Goal: Information Seeking & Learning: Learn about a topic

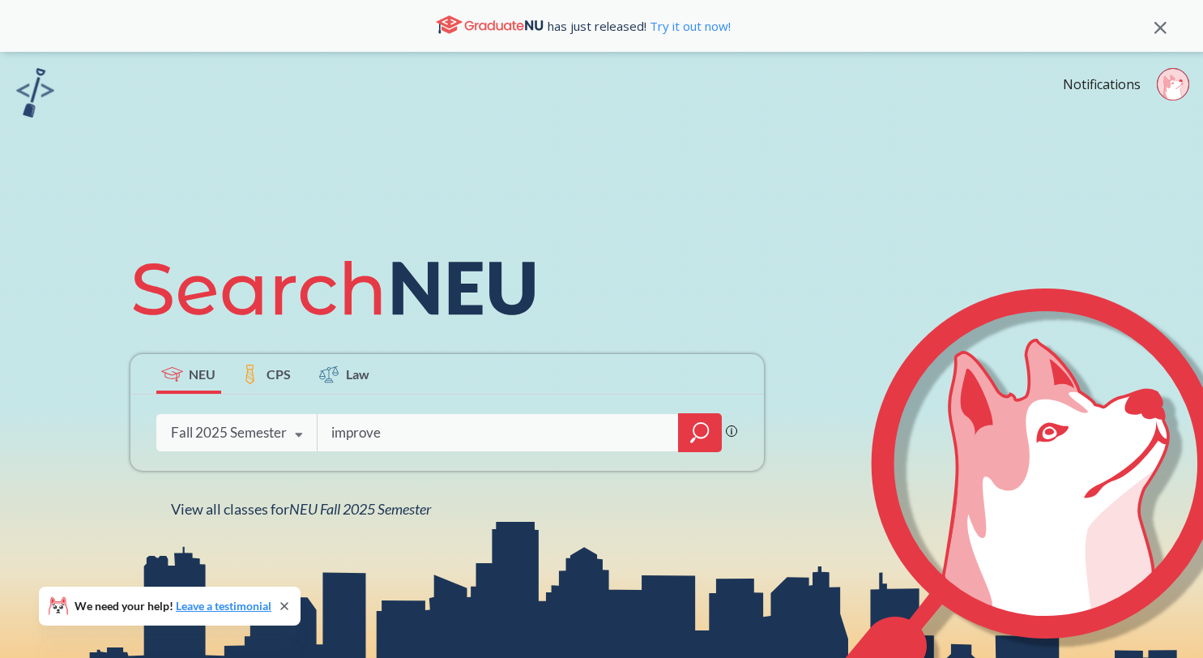
type input "improve"
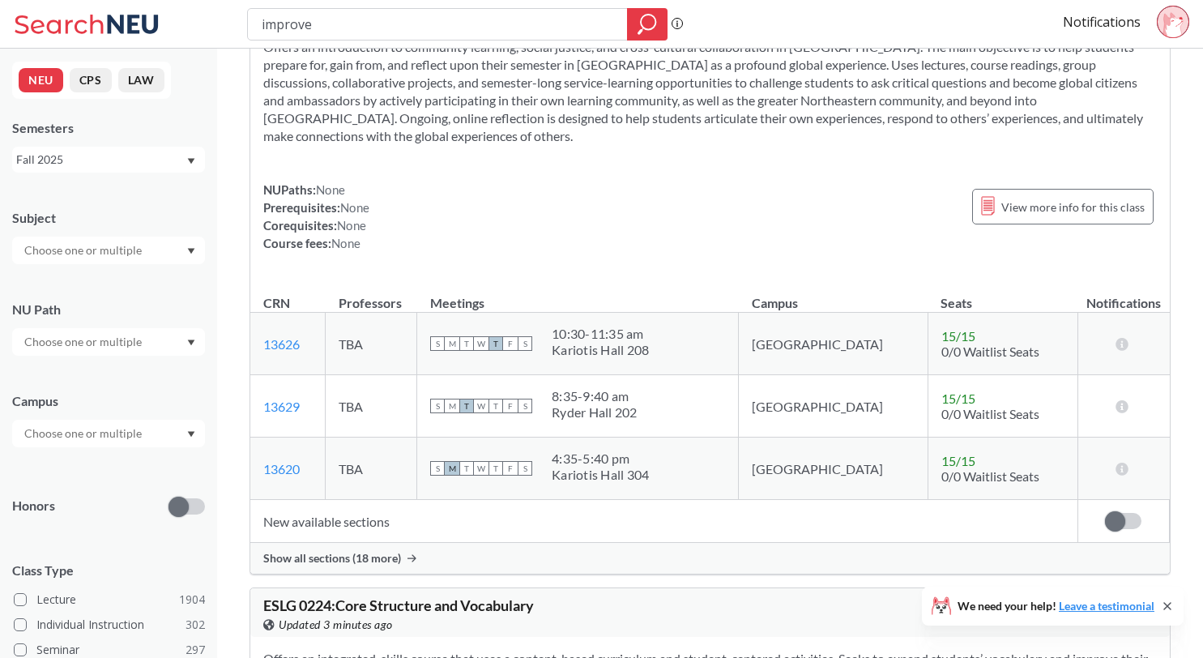
scroll to position [2421, 0]
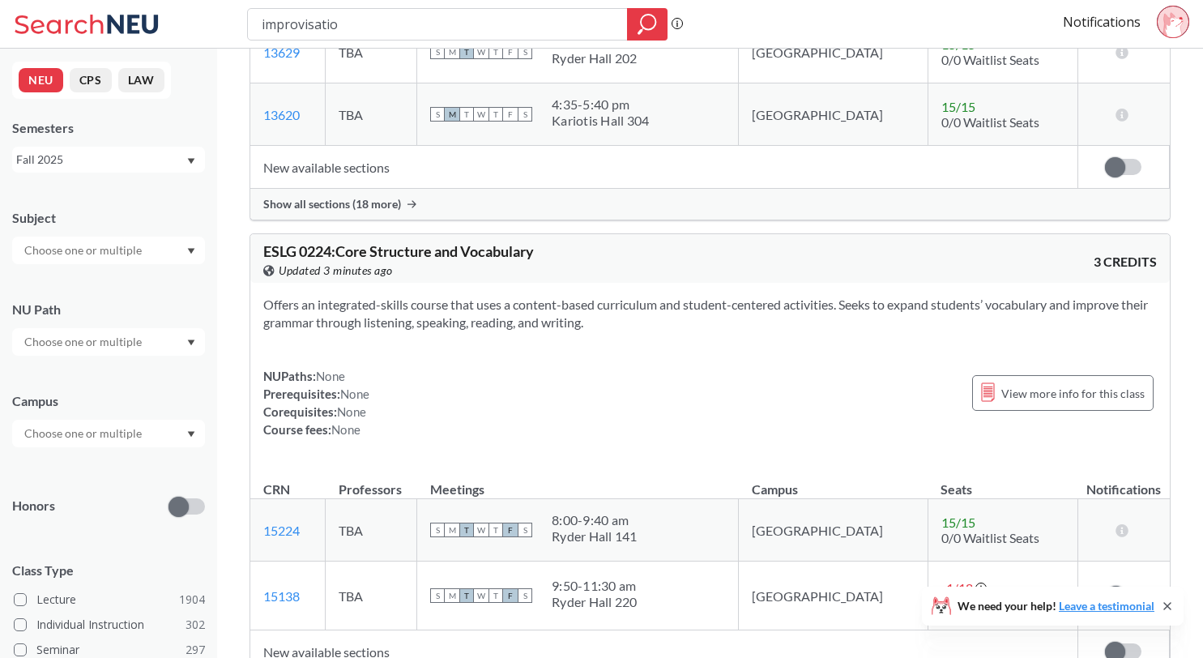
type input "improvisation"
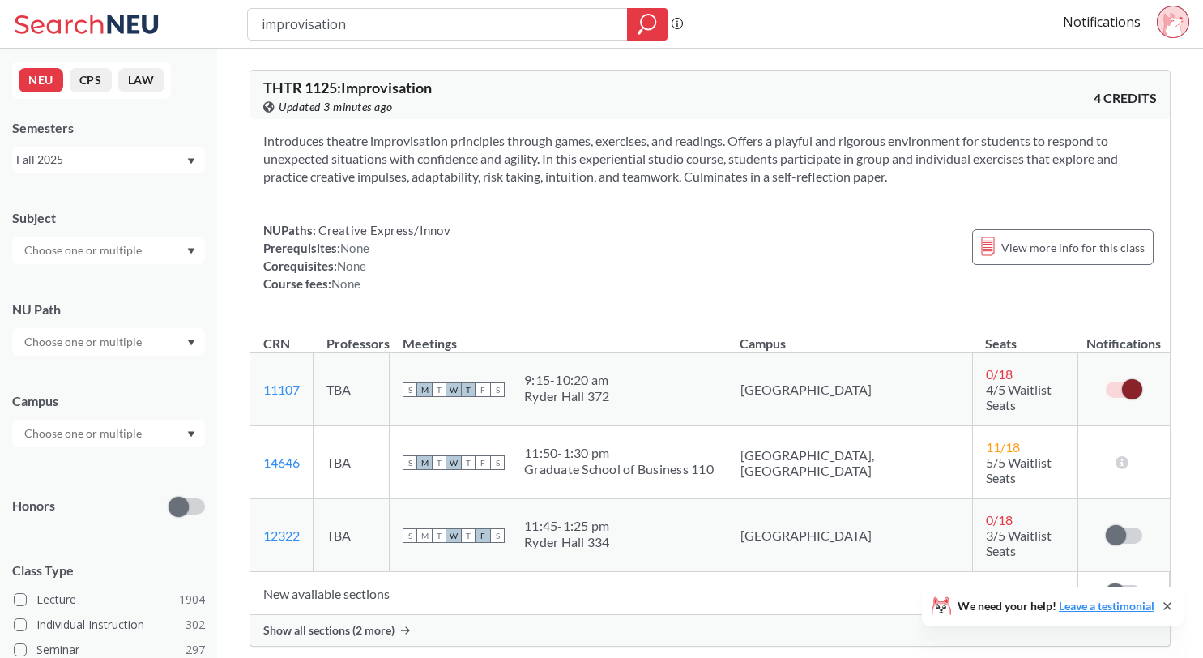
click at [1021, 402] on td "0 / 18 4/5 Waitlist Seats" at bounding box center [1024, 389] width 105 height 73
click at [284, 389] on link "11107" at bounding box center [281, 388] width 36 height 15
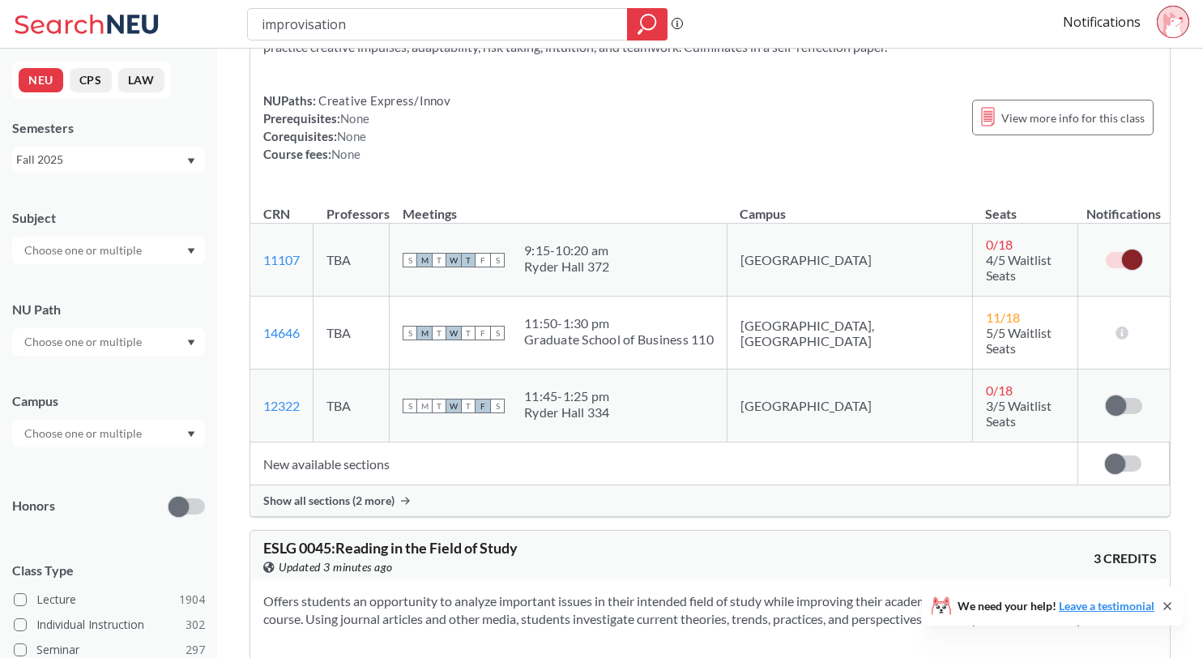
scroll to position [138, 0]
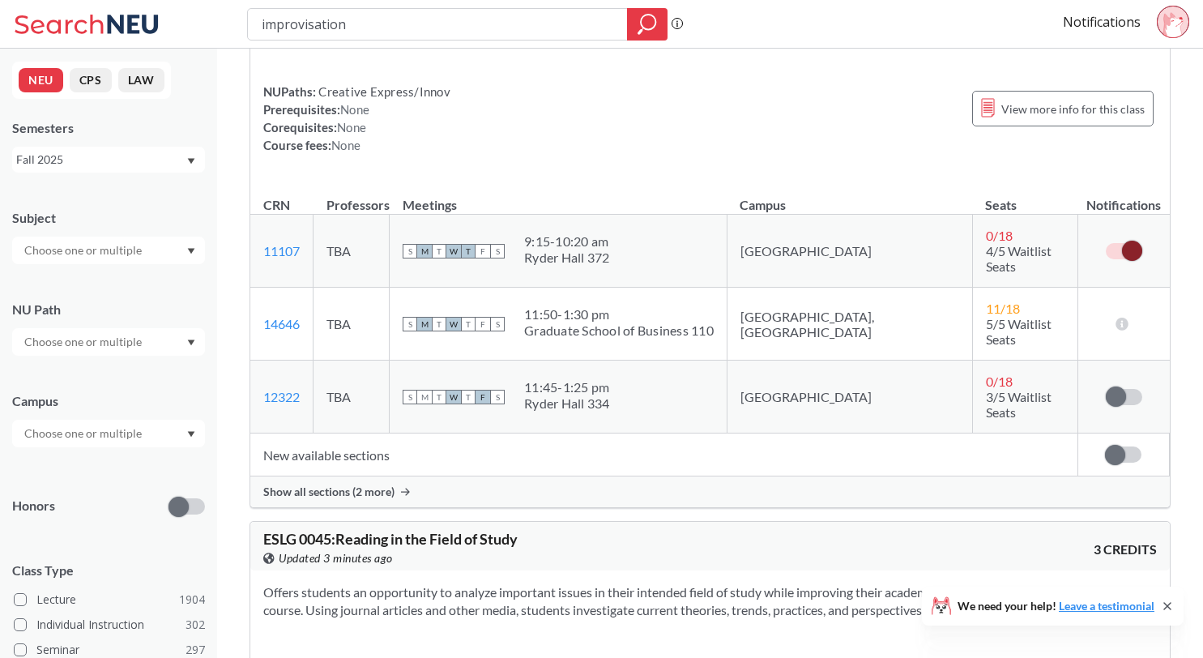
click at [879, 476] on div "Show all sections (2 more)" at bounding box center [709, 491] width 919 height 31
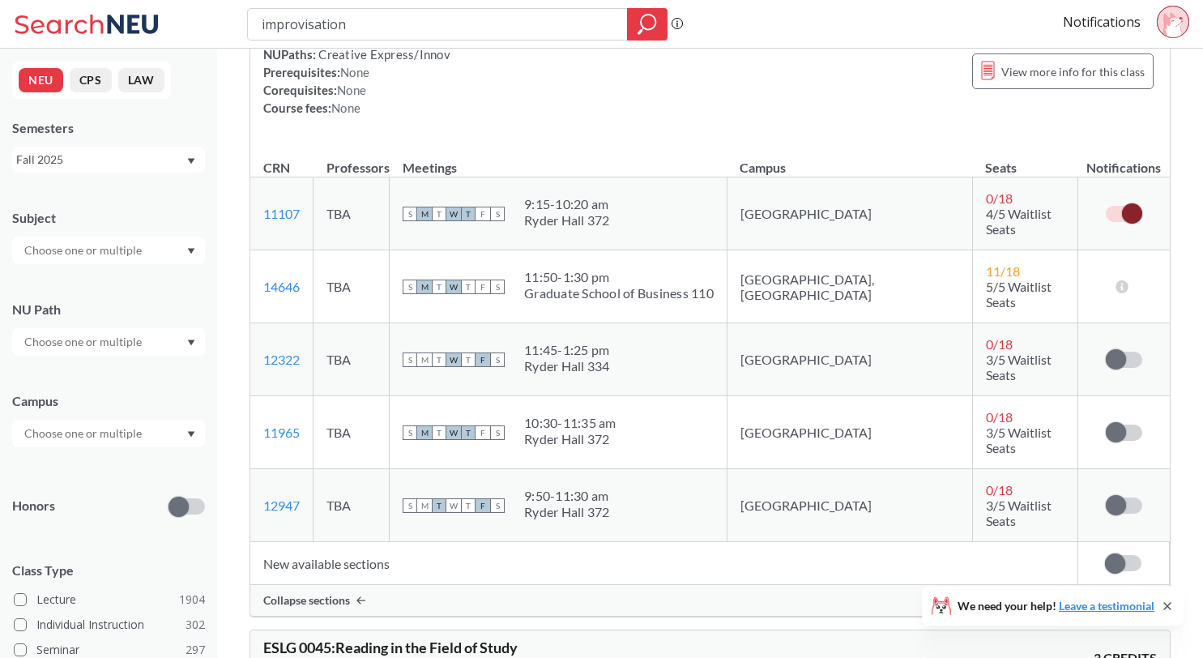
scroll to position [176, 0]
click at [1112, 422] on span at bounding box center [1115, 432] width 20 height 20
click at [1105, 424] on input "checkbox" at bounding box center [1105, 424] width 0 height 0
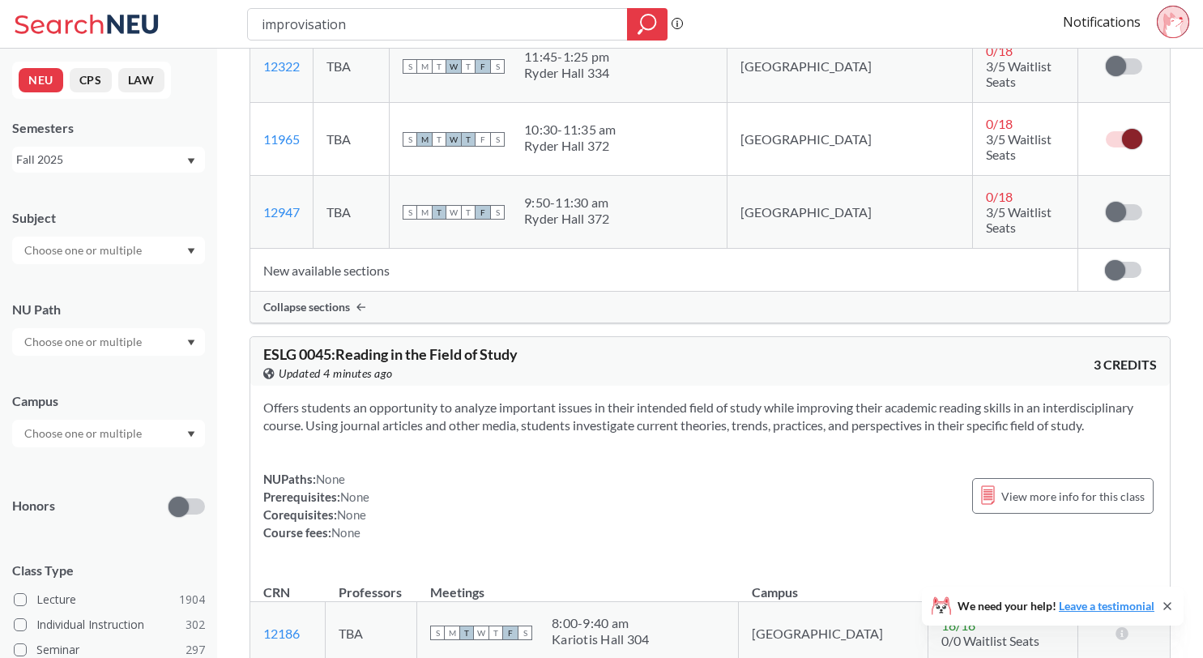
scroll to position [627, 0]
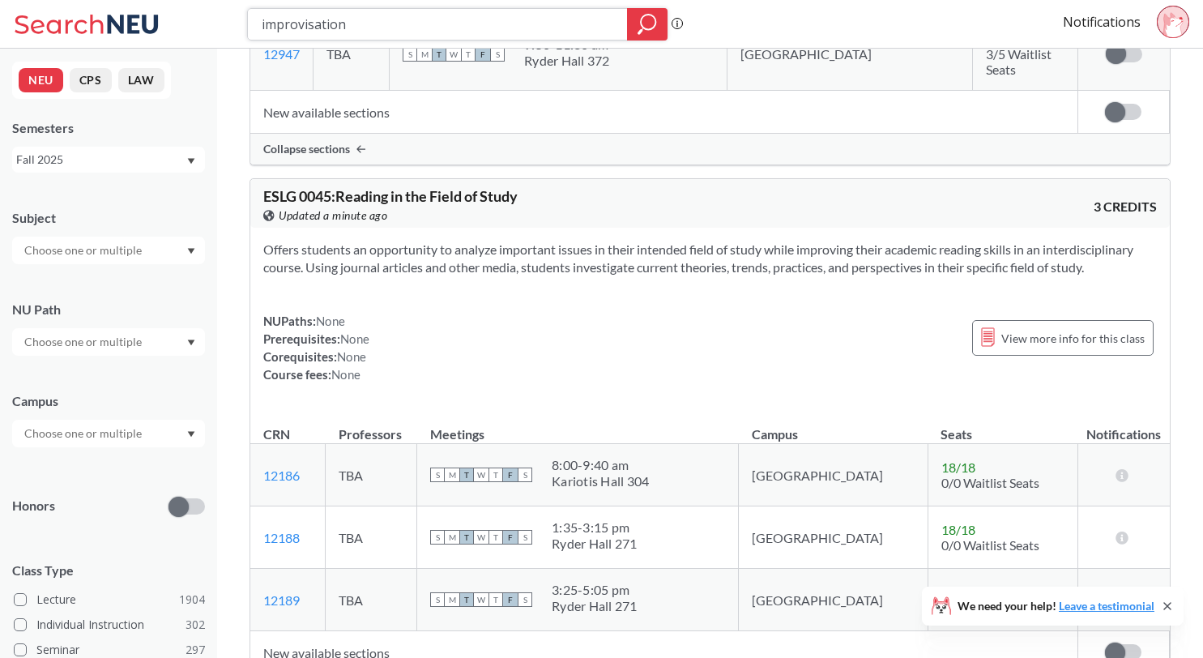
drag, startPoint x: 369, startPoint y: 32, endPoint x: 140, endPoint y: -2, distance: 231.7
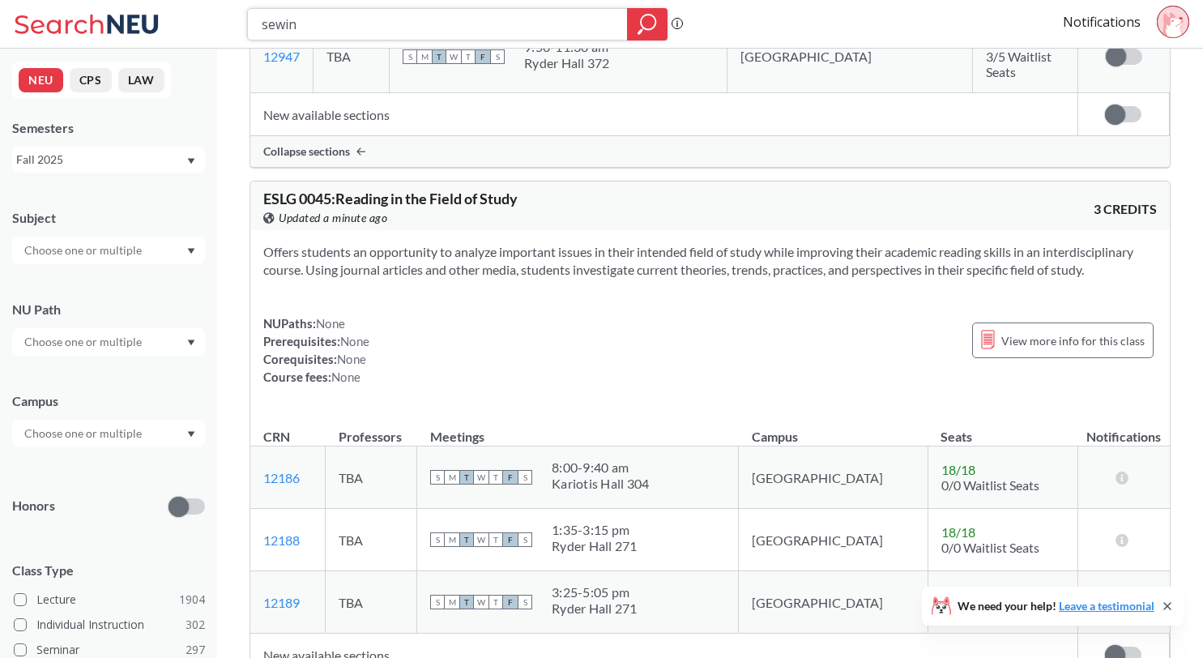
type input "sewing"
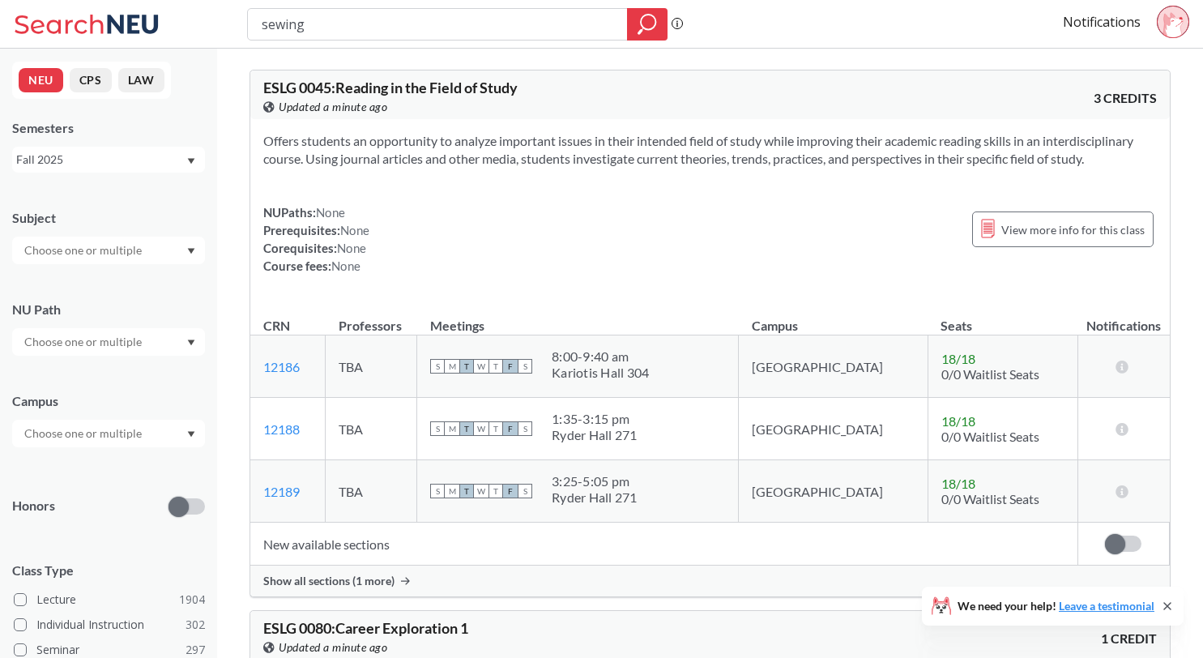
drag, startPoint x: 377, startPoint y: 37, endPoint x: 235, endPoint y: 11, distance: 144.9
click at [235, 12] on div "sewing Phrase search guarantees the exact search appears in the results. Ex. If…" at bounding box center [601, 24] width 1203 height 49
type input "fashion/construction"
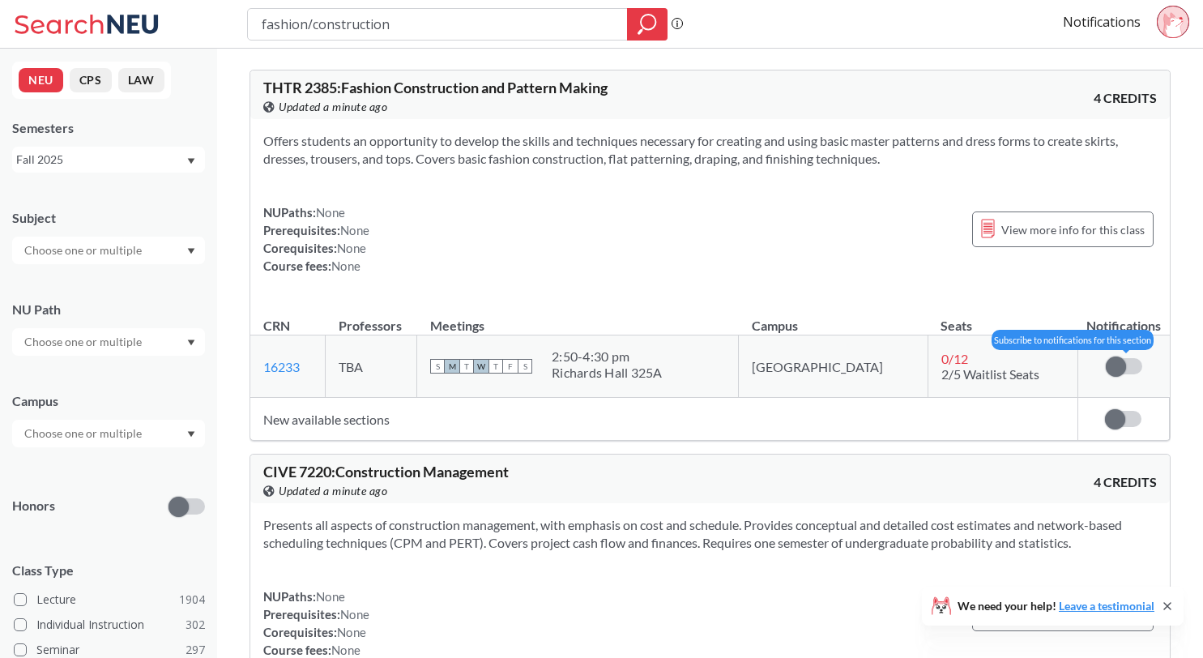
click at [1116, 371] on span at bounding box center [1115, 366] width 20 height 20
click at [1105, 358] on input "checkbox" at bounding box center [1105, 358] width 0 height 0
drag, startPoint x: 336, startPoint y: 88, endPoint x: 258, endPoint y: 73, distance: 79.3
click at [258, 73] on div "THTR 2385 : Fashion Construction and Pattern Making View this course on Banner.…" at bounding box center [709, 94] width 919 height 49
click at [680, 301] on th "Meetings" at bounding box center [578, 317] width 322 height 35
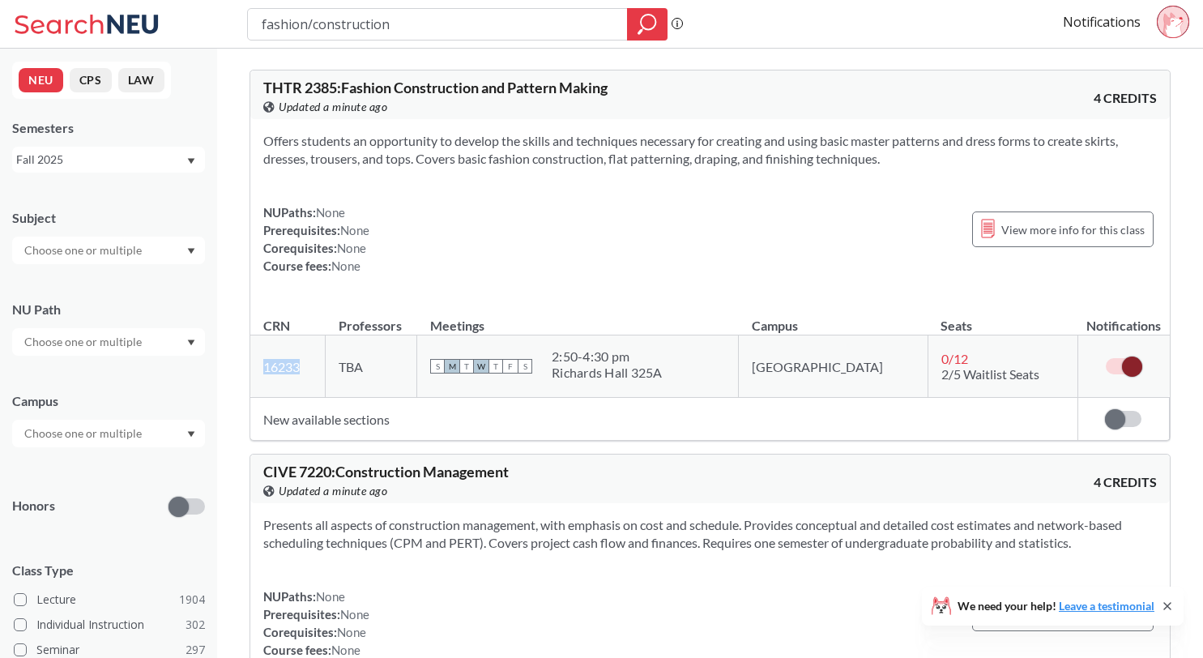
copy link "16233"
drag, startPoint x: 262, startPoint y: 369, endPoint x: 322, endPoint y: 368, distance: 59.9
click at [322, 368] on td "16233 View this section on Banner." at bounding box center [287, 366] width 75 height 62
drag, startPoint x: 433, startPoint y: 24, endPoint x: 92, endPoint y: 24, distance: 340.9
click at [92, 24] on div "fashion/construction Phrase search guarantees the exact search appears in the r…" at bounding box center [601, 24] width 1203 height 49
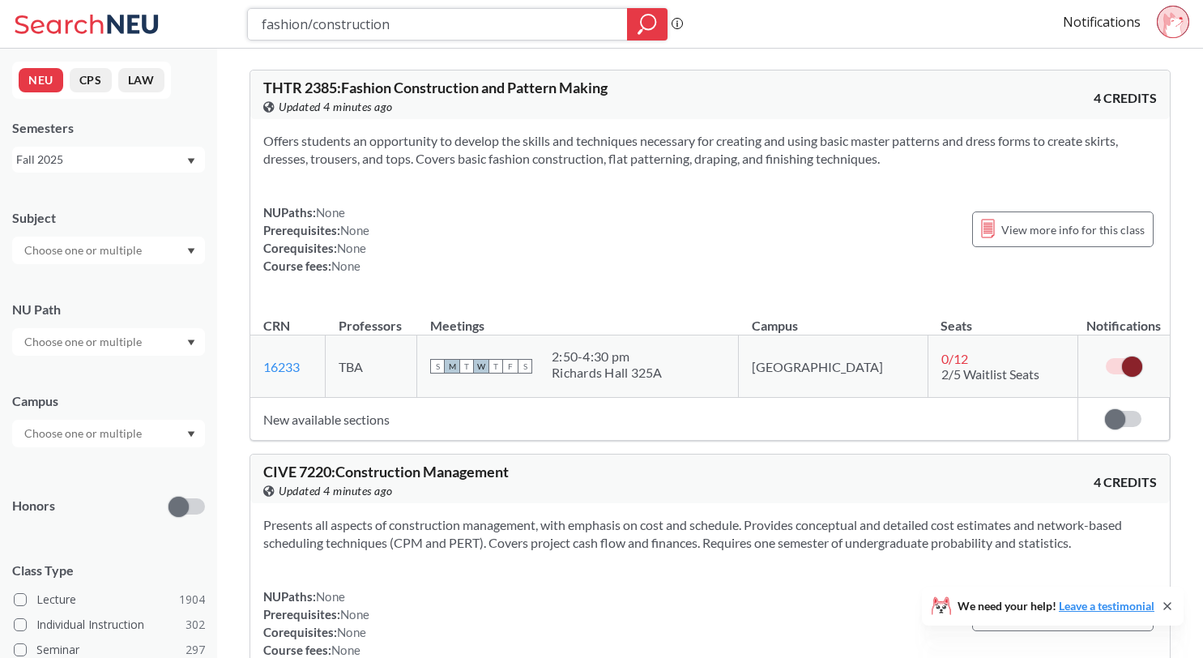
paste input "ARTE 2501"
type input "ARTE 2501"
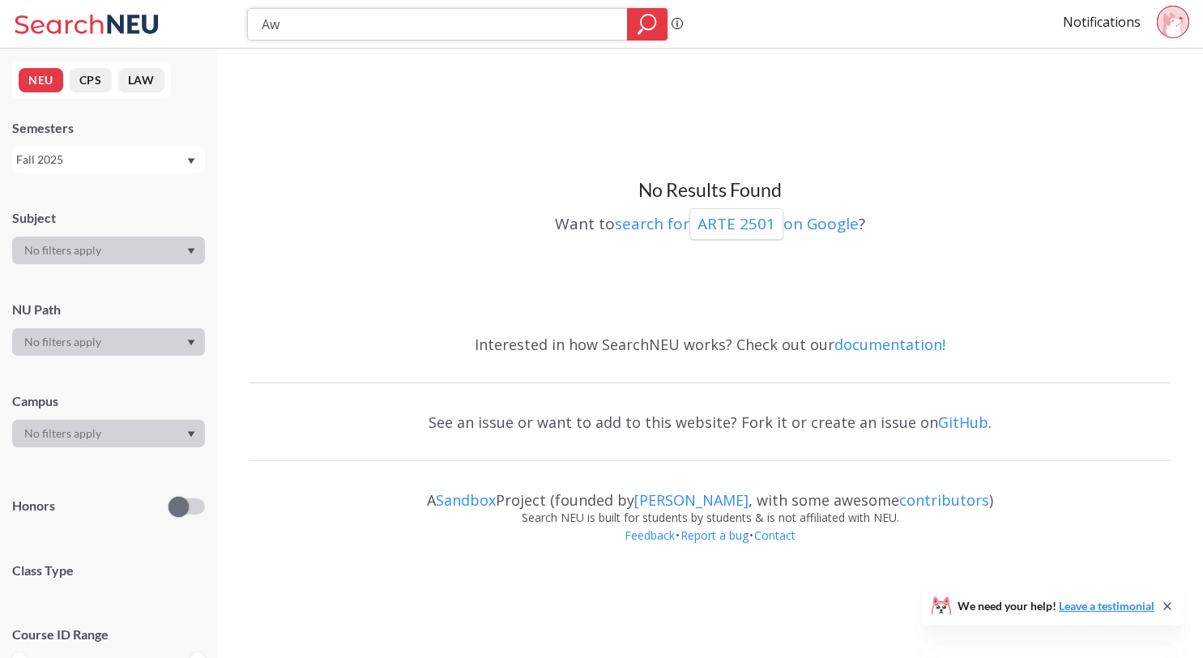
drag, startPoint x: 380, startPoint y: 26, endPoint x: 81, endPoint y: 9, distance: 299.3
click at [81, 9] on div "Aw Phrase search guarantees the exact search appears in the results. Ex. If you…" at bounding box center [601, 24] width 1203 height 49
paste input "RTG 3810"
type input "ARTG 3810"
drag, startPoint x: 384, startPoint y: 32, endPoint x: 92, endPoint y: 14, distance: 292.9
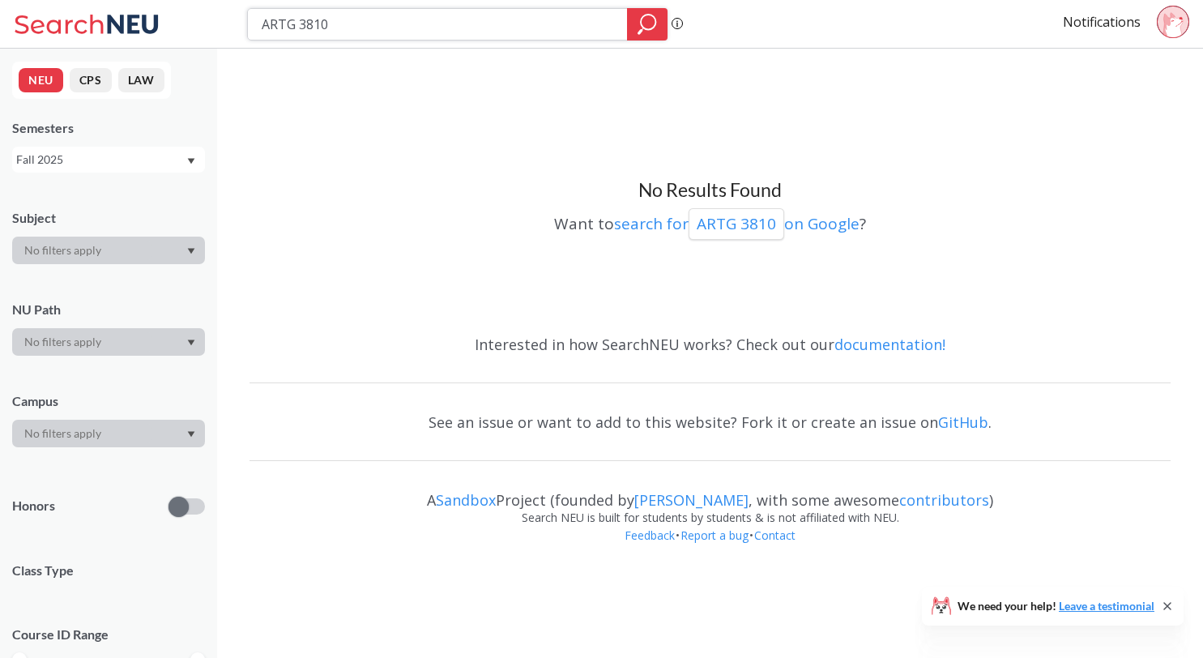
click at [92, 19] on div "ARTG 3810 Phrase search guarantees the exact search appears in the results. Ex.…" at bounding box center [601, 24] width 1203 height 49
paste input "H 3211"
type input "ARTH 3211"
drag, startPoint x: 350, startPoint y: 27, endPoint x: 153, endPoint y: 23, distance: 196.8
click at [153, 23] on div "ARTH 3211 Phrase search guarantees the exact search appears in the results. Ex.…" at bounding box center [601, 24] width 1203 height 49
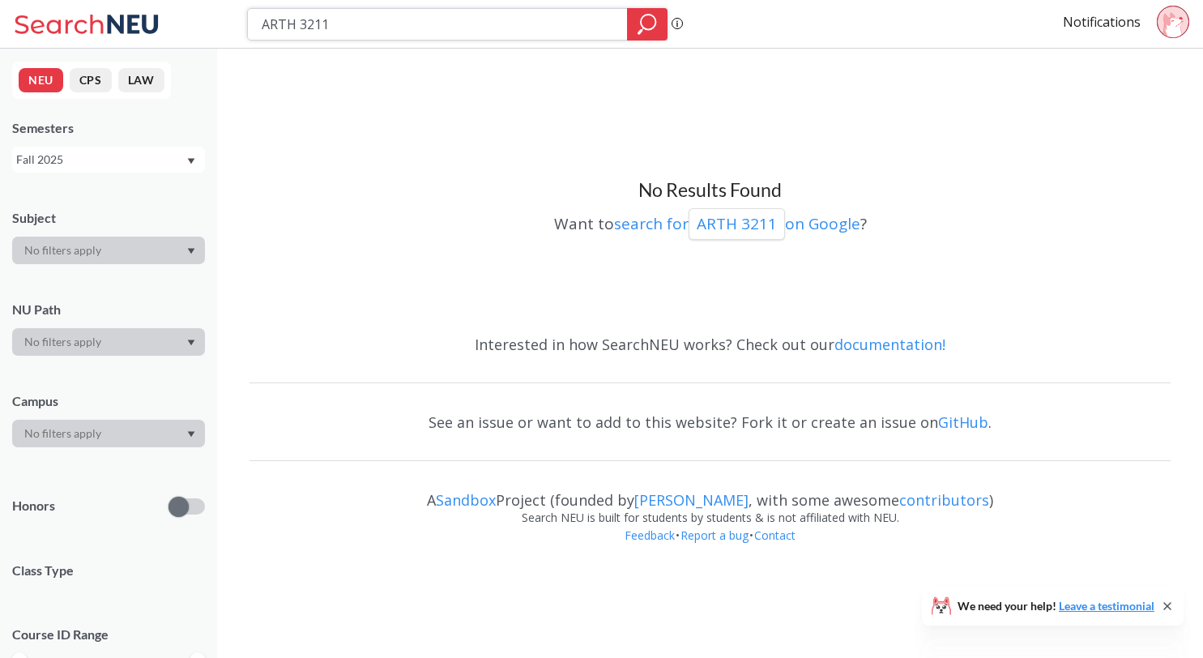
paste input "CLTR 2715"
type input "CLTR 2715"
drag, startPoint x: 336, startPoint y: 29, endPoint x: 191, endPoint y: 19, distance: 145.3
click at [191, 19] on div "CLTR 2715 Phrase search guarantees the exact search appears in the results. Ex.…" at bounding box center [601, 24] width 1203 height 49
paste input "OMM 1113"
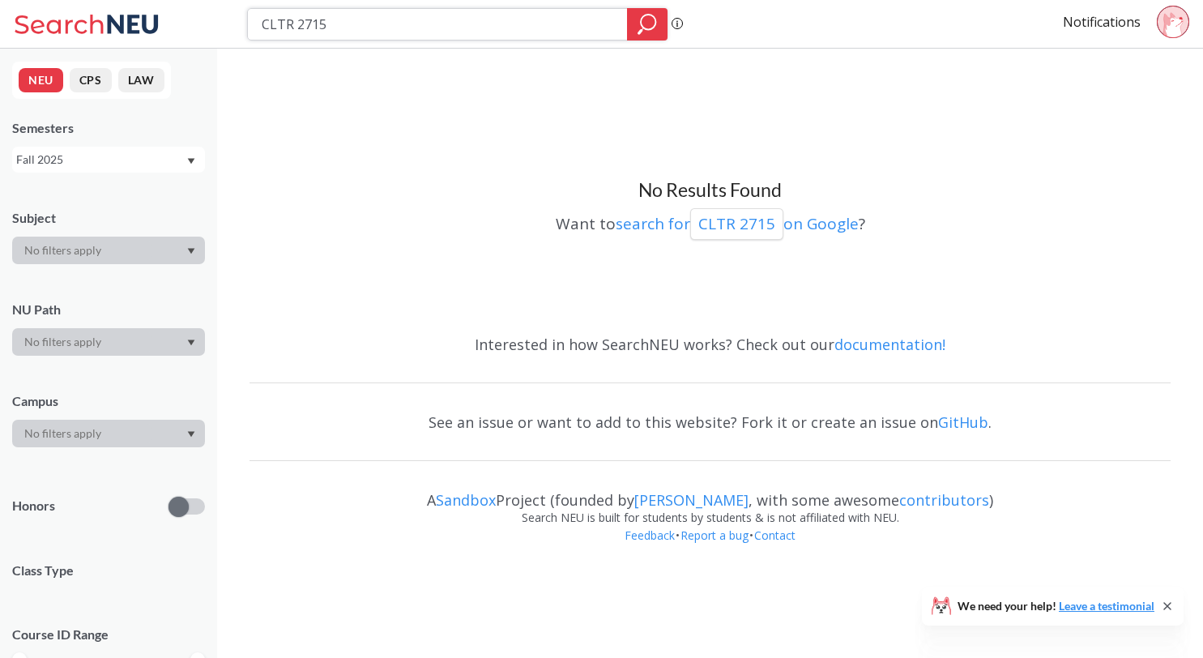
type input "COMM 1113"
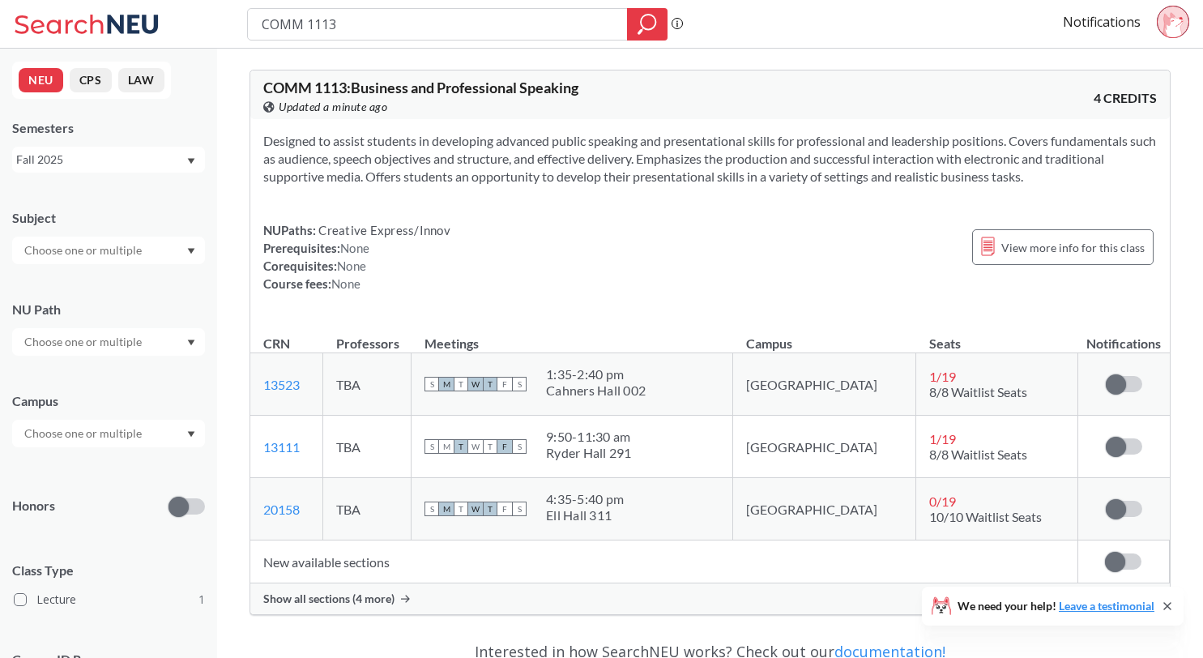
click at [341, 597] on span "Show all sections (4 more)" at bounding box center [328, 598] width 131 height 15
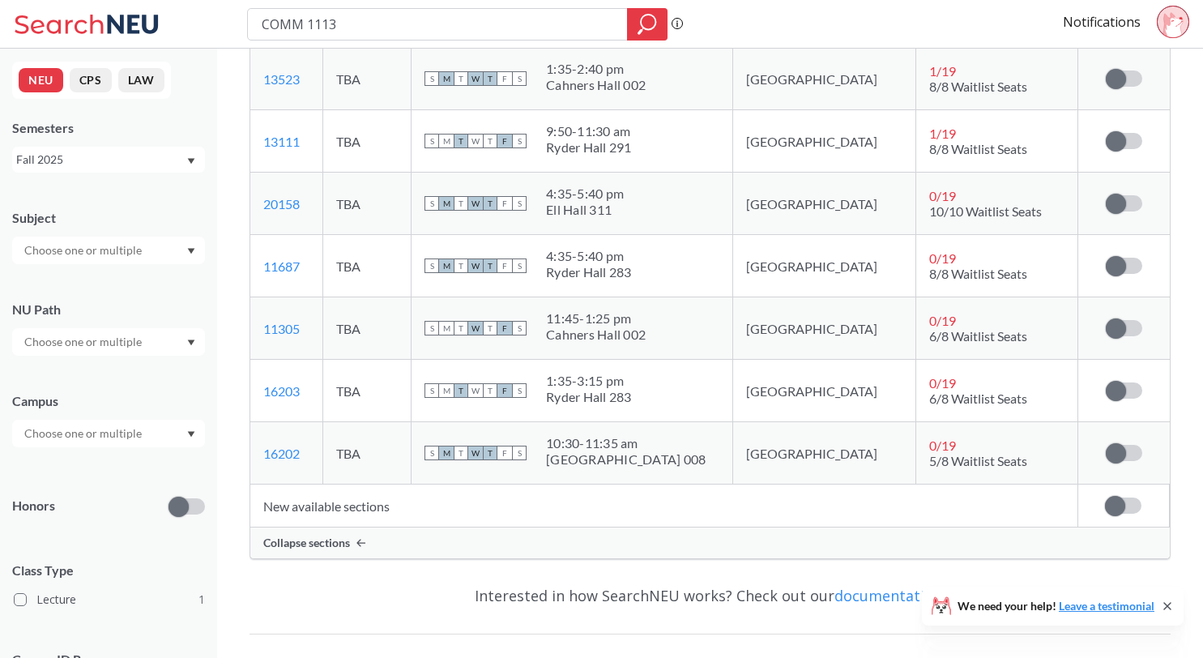
scroll to position [279, 0]
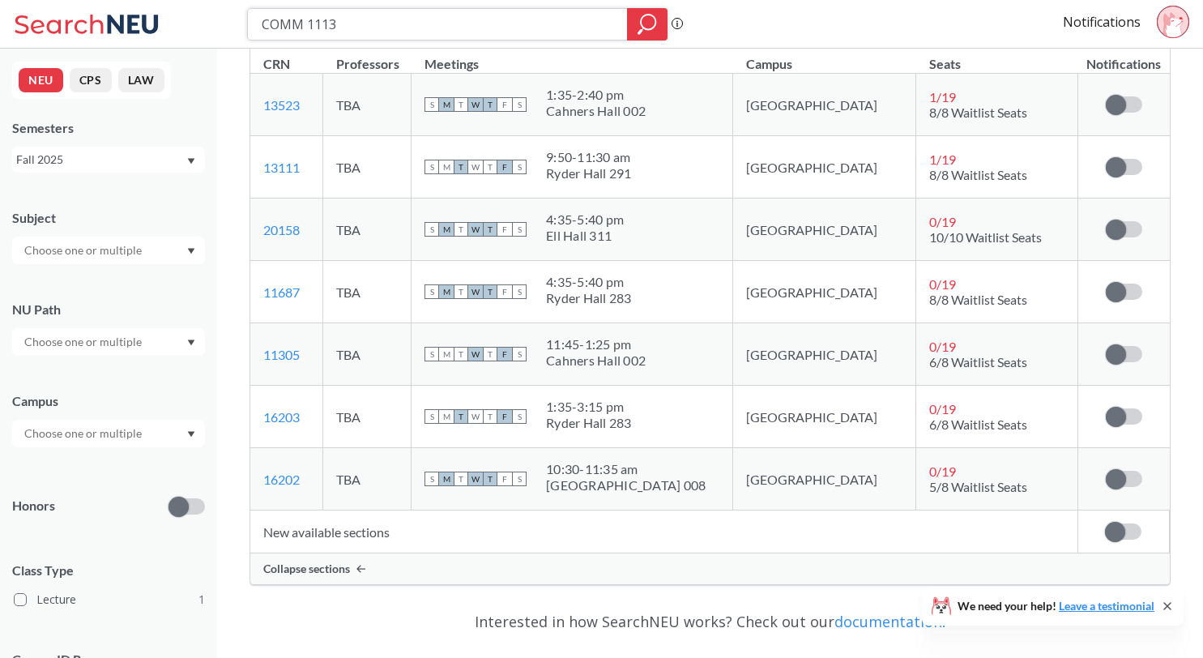
drag, startPoint x: 341, startPoint y: 23, endPoint x: 119, endPoint y: 8, distance: 222.4
click at [119, 8] on div "COMM 1113 Phrase search guarantees the exact search appears in the results. Ex.…" at bounding box center [601, 24] width 1203 height 49
paste input "ENTR 4510"
type input "ENTR 4510"
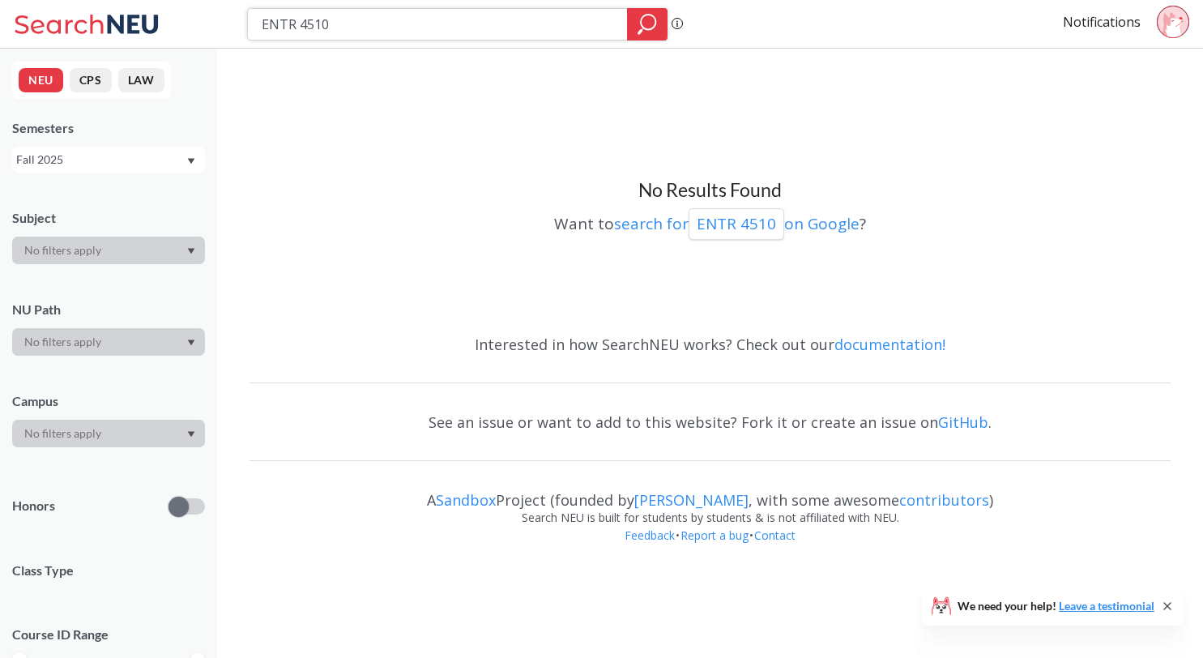
drag, startPoint x: 334, startPoint y: 37, endPoint x: 210, endPoint y: 28, distance: 125.1
click at [210, 28] on div "ENTR 4510 Phrase search guarantees the exact search appears in the results. Ex.…" at bounding box center [601, 24] width 1203 height 49
paste input "MUSC 1205"
type input "MUSC 1205"
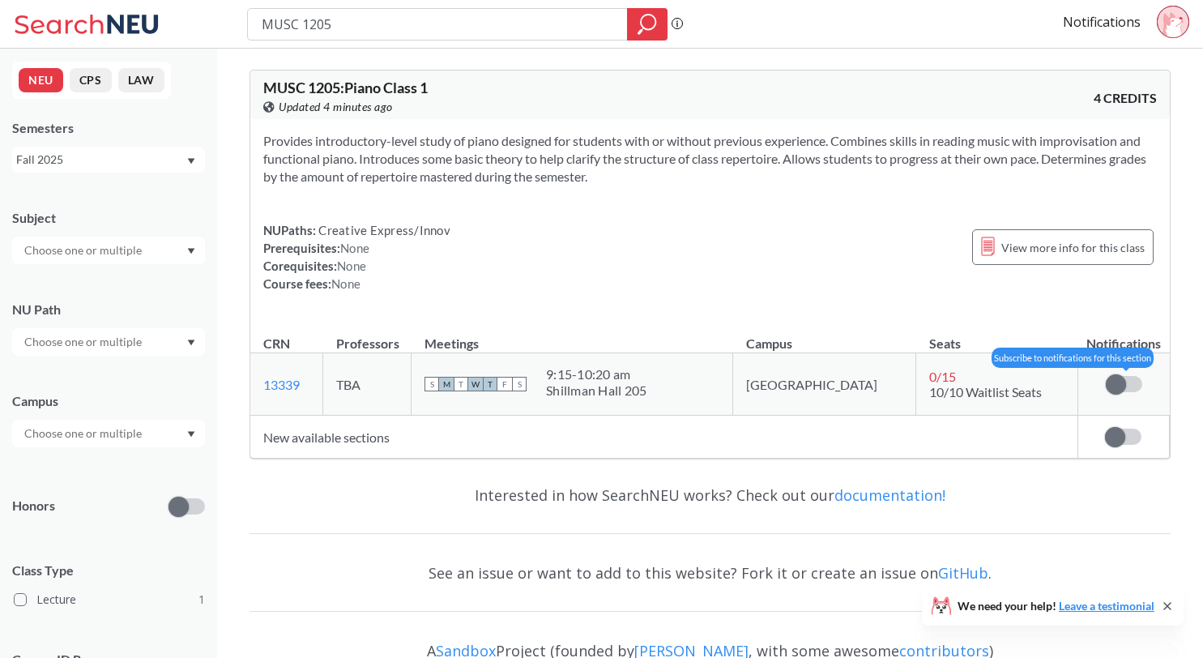
click at [1125, 390] on label at bounding box center [1123, 384] width 36 height 16
click at [1105, 376] on input "checkbox" at bounding box center [1105, 376] width 0 height 0
drag, startPoint x: 256, startPoint y: 389, endPoint x: 311, endPoint y: 387, distance: 55.1
click at [311, 387] on td "13339 View this section on Banner." at bounding box center [286, 384] width 73 height 62
click at [539, 319] on th "Meetings" at bounding box center [572, 335] width 322 height 35
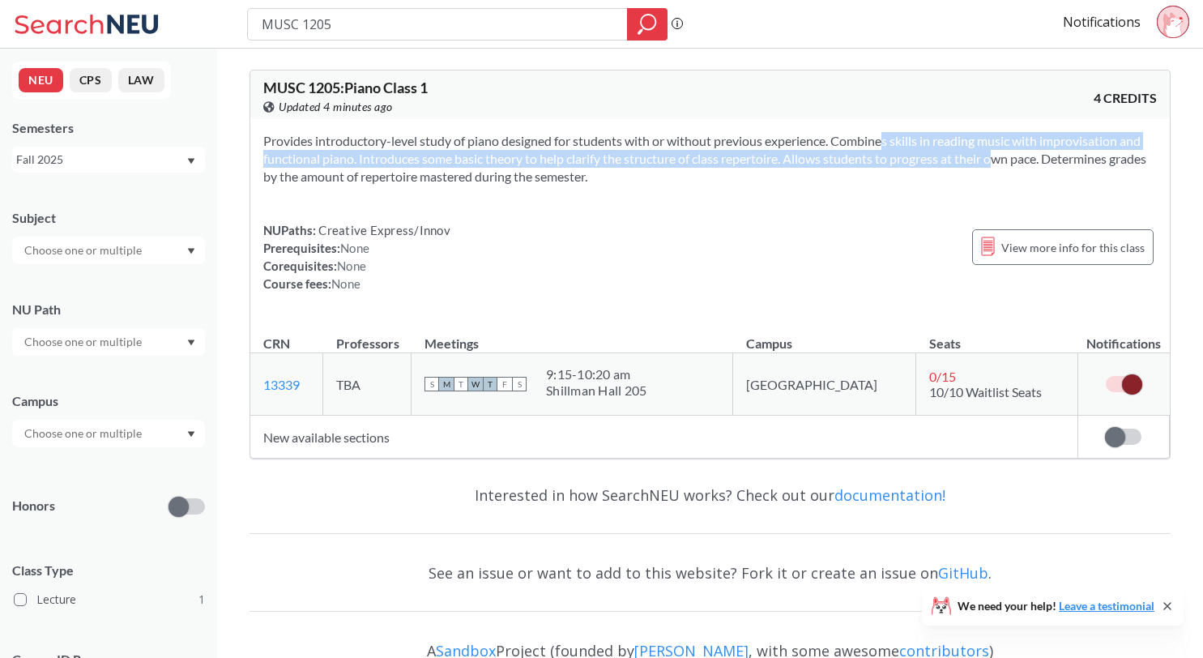
drag, startPoint x: 858, startPoint y: 144, endPoint x: 982, endPoint y: 157, distance: 124.6
click at [980, 157] on section "Provides introductory-level study of piano designed for students with or withou…" at bounding box center [709, 158] width 893 height 53
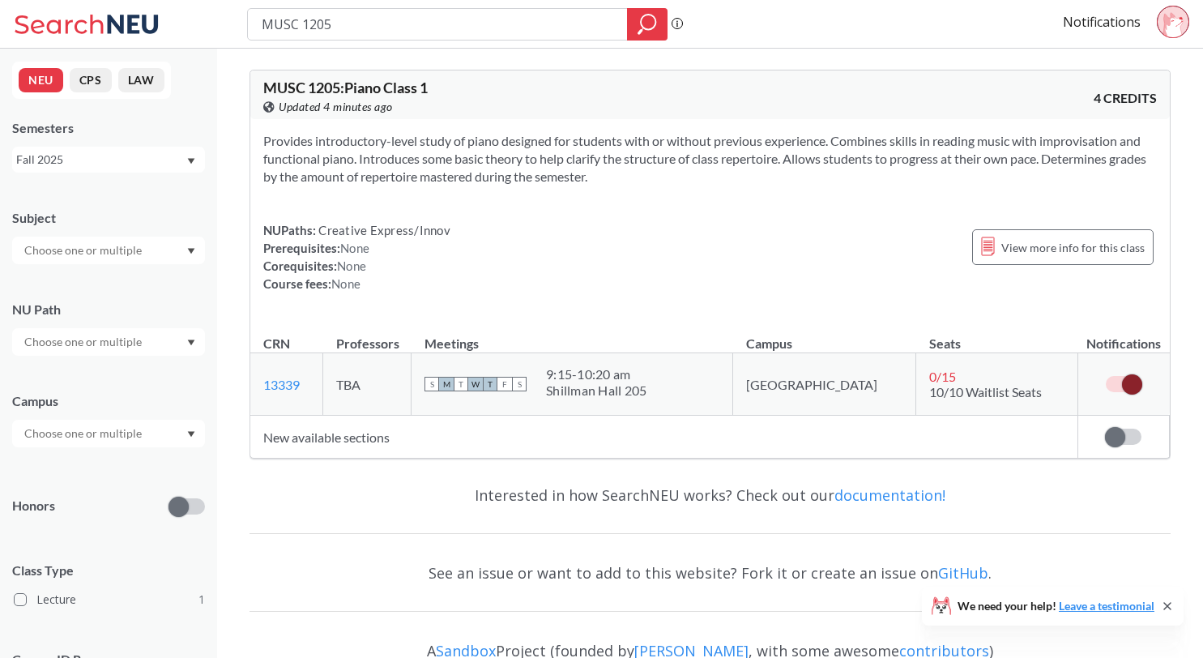
click at [982, 157] on section "Provides introductory-level study of piano designed for students with or withou…" at bounding box center [709, 158] width 893 height 53
click at [1011, 254] on span "View more info for this class" at bounding box center [1072, 247] width 143 height 20
drag, startPoint x: 260, startPoint y: 385, endPoint x: 312, endPoint y: 384, distance: 51.8
click at [312, 384] on td "13339 View this section on Banner." at bounding box center [286, 384] width 73 height 62
copy link "13339"
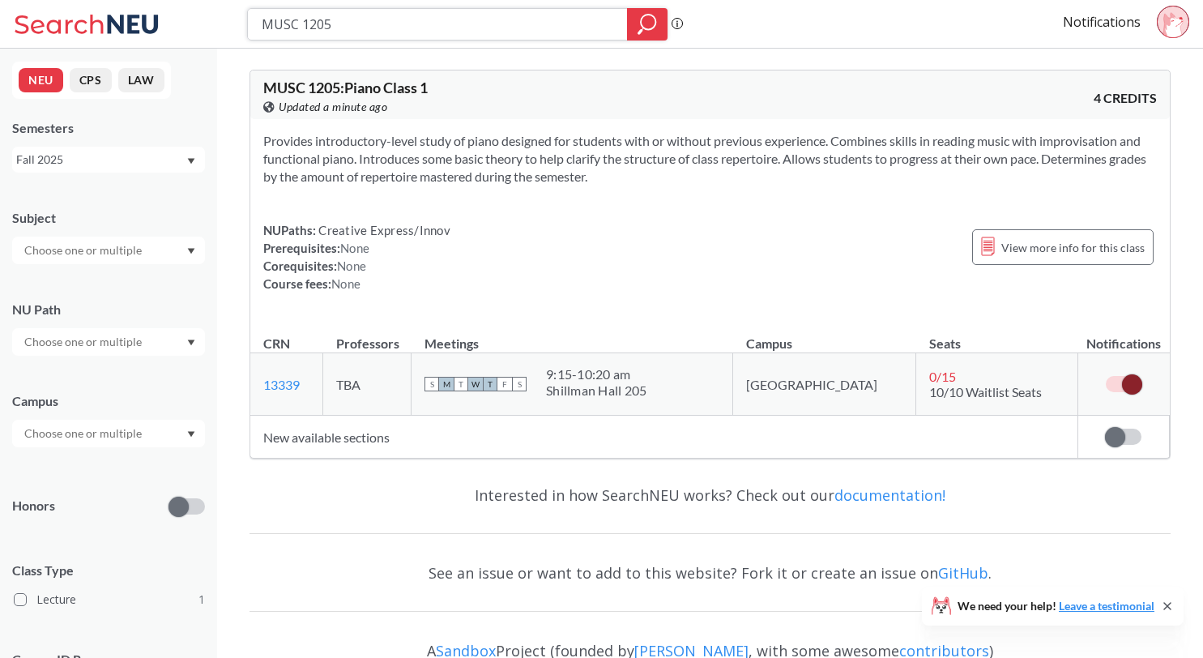
drag, startPoint x: 408, startPoint y: 25, endPoint x: 219, endPoint y: 22, distance: 189.5
click at [219, 23] on div "MUSC 1205 Phrase search guarantees the exact search appears in the results. Ex.…" at bounding box center [601, 24] width 1203 height 49
paste input "THTR 1101"
type input "THTR 1101"
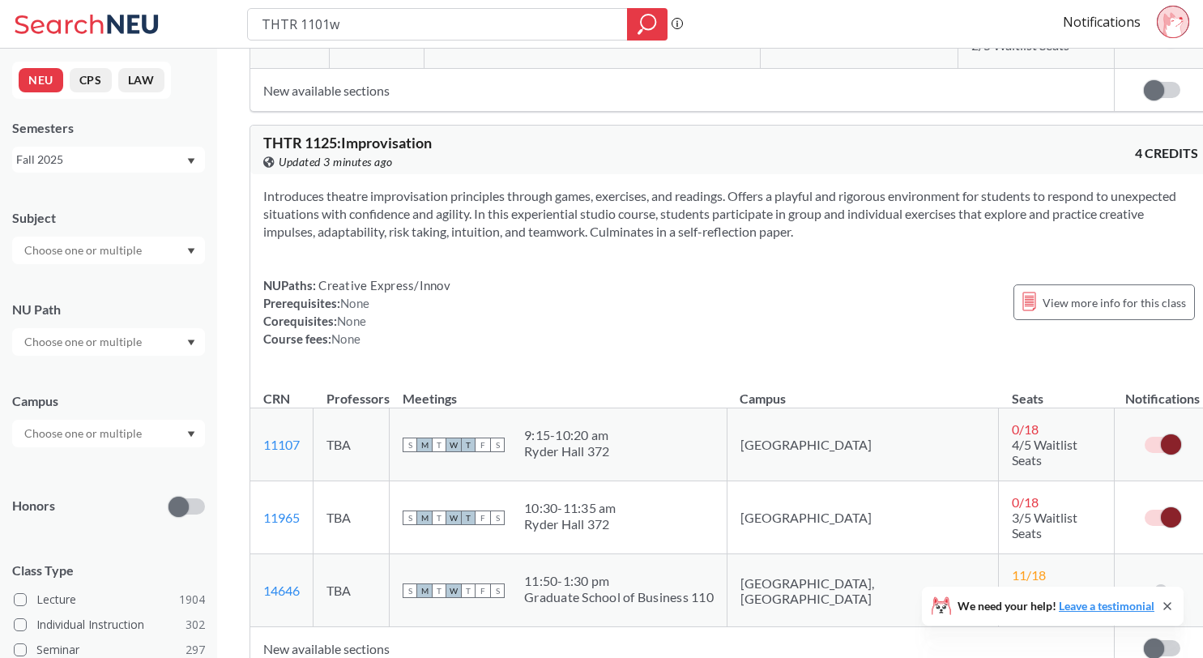
scroll to position [1284, 0]
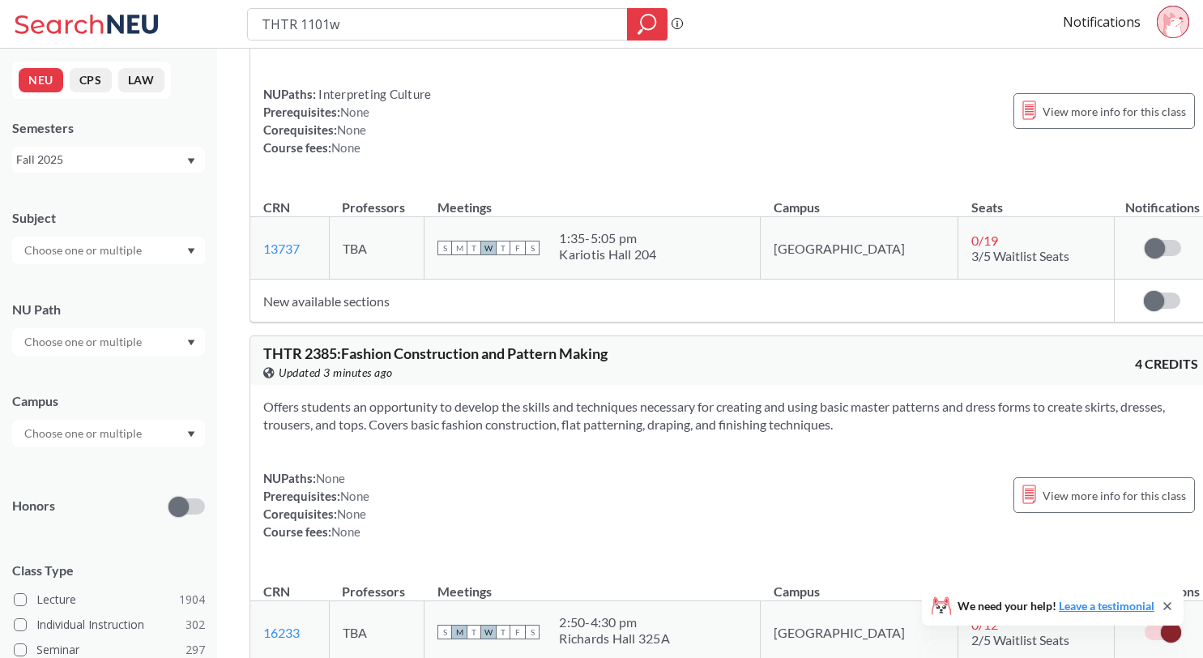
drag, startPoint x: 355, startPoint y: 20, endPoint x: 92, endPoint y: -12, distance: 264.4
click at [98, 2] on div "THTR 1101w Phrase search guarantees the exact search appears in the results. Ex…" at bounding box center [601, 24] width 1203 height 49
type input "supply chain"
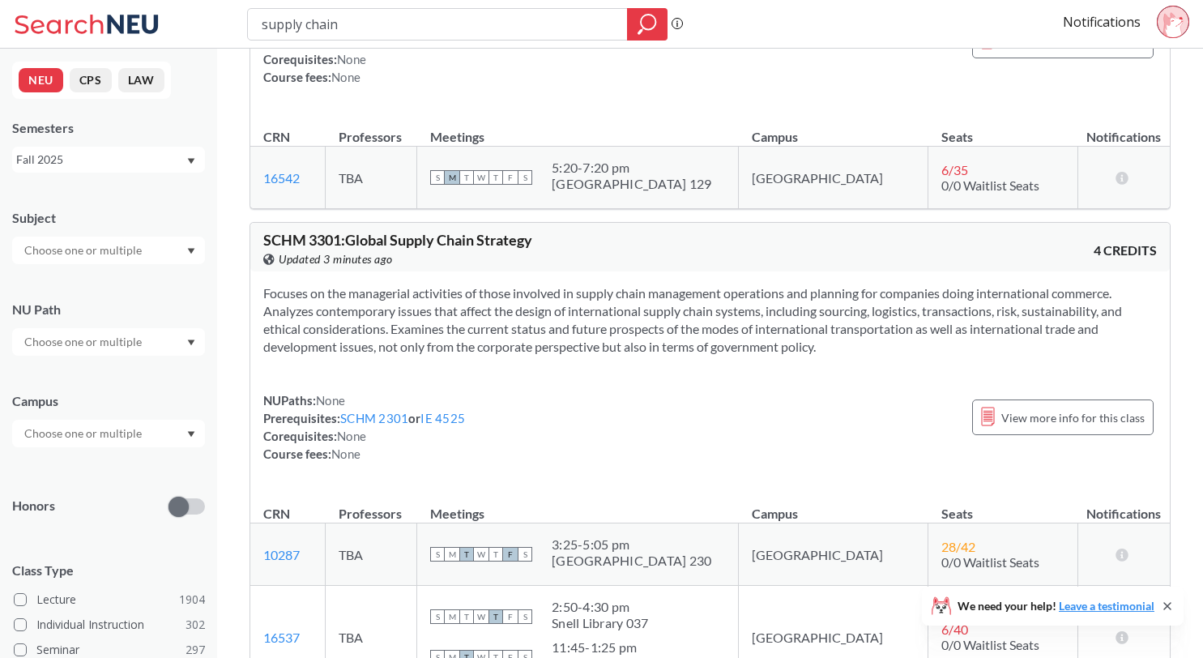
scroll to position [1506, 0]
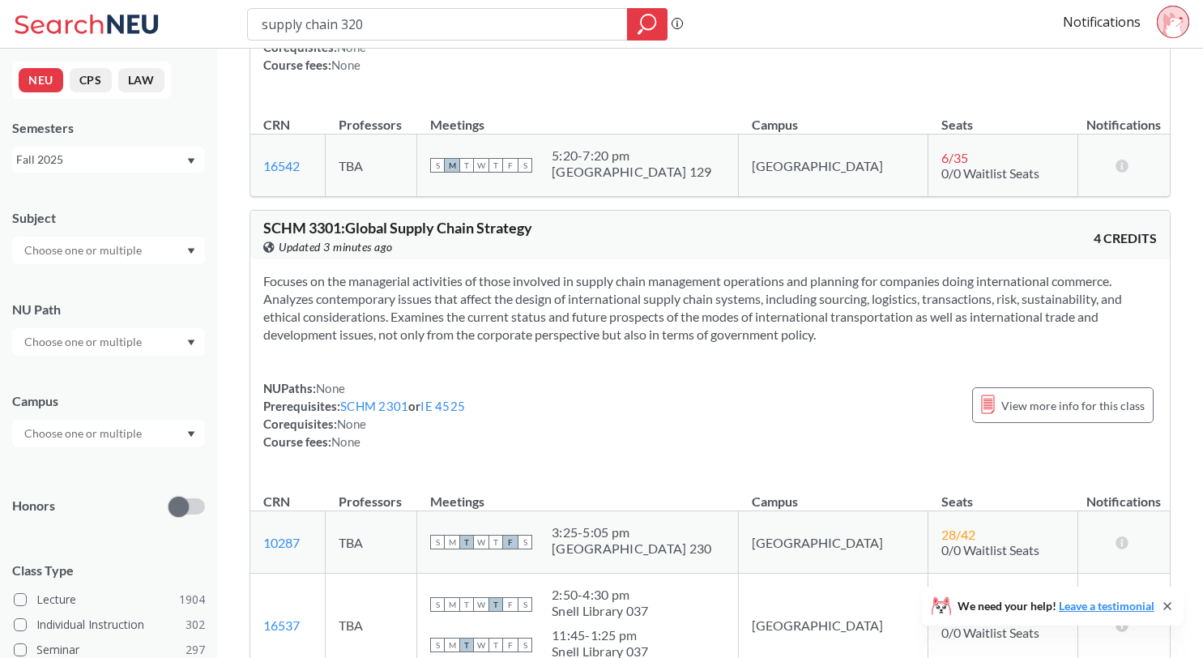
type input "supply chain 3201"
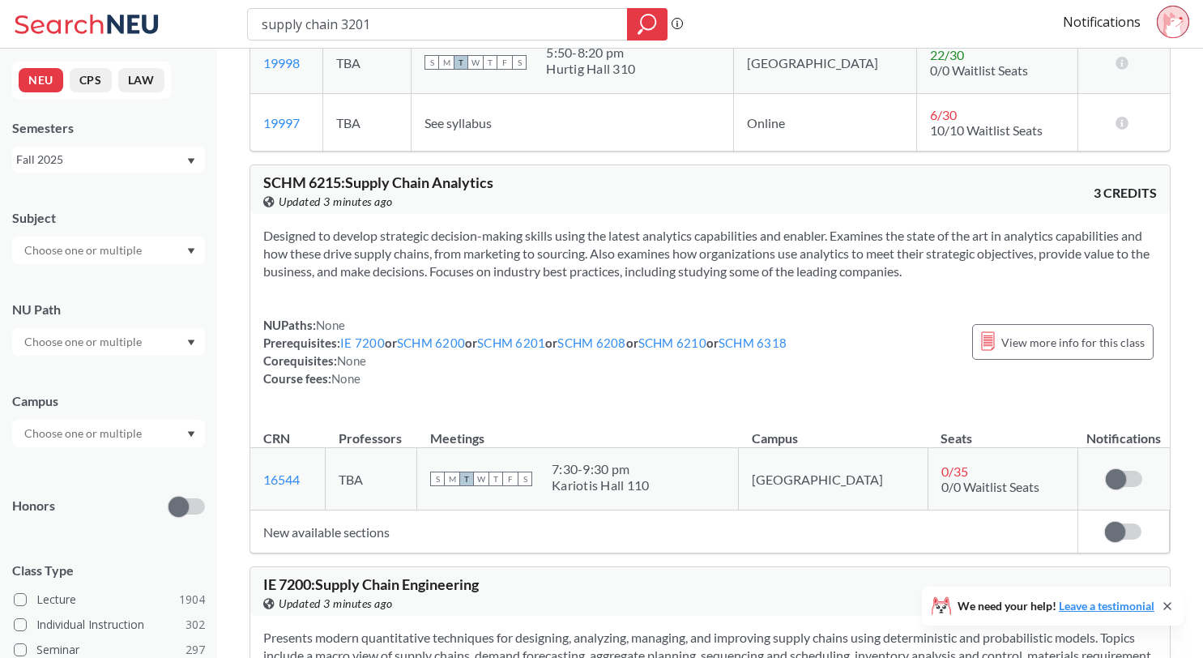
scroll to position [341, 0]
drag, startPoint x: 316, startPoint y: 21, endPoint x: 150, endPoint y: -4, distance: 167.9
type input "SCHM 3201"
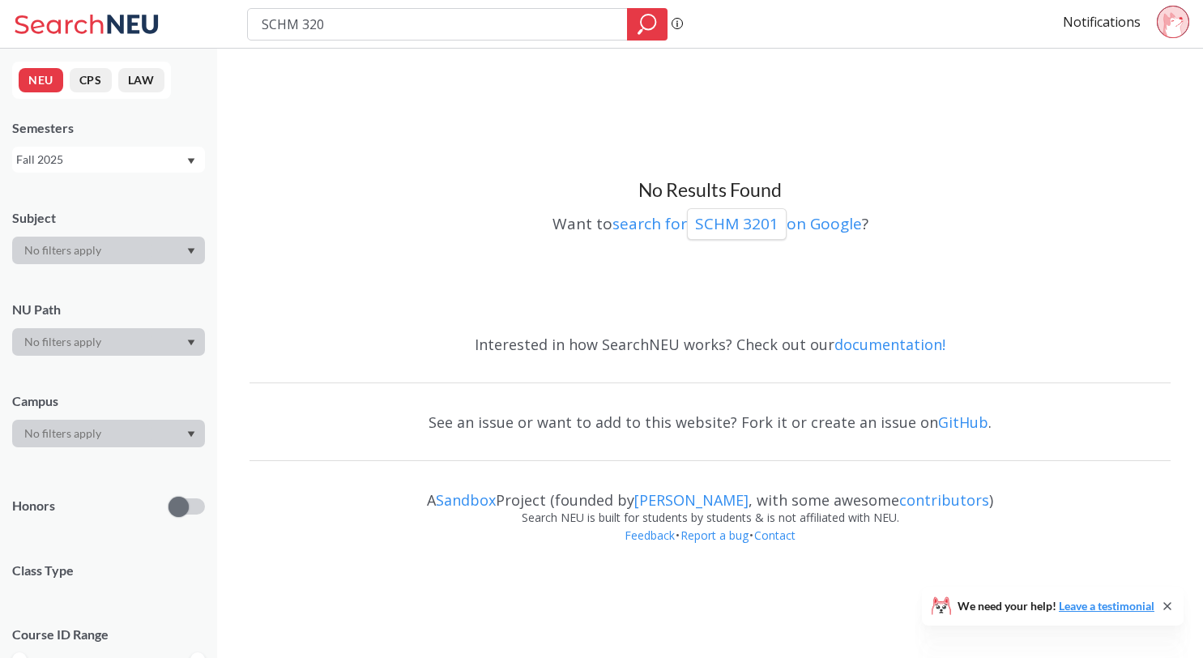
type input "SCHM 3204"
type input "SCHM"
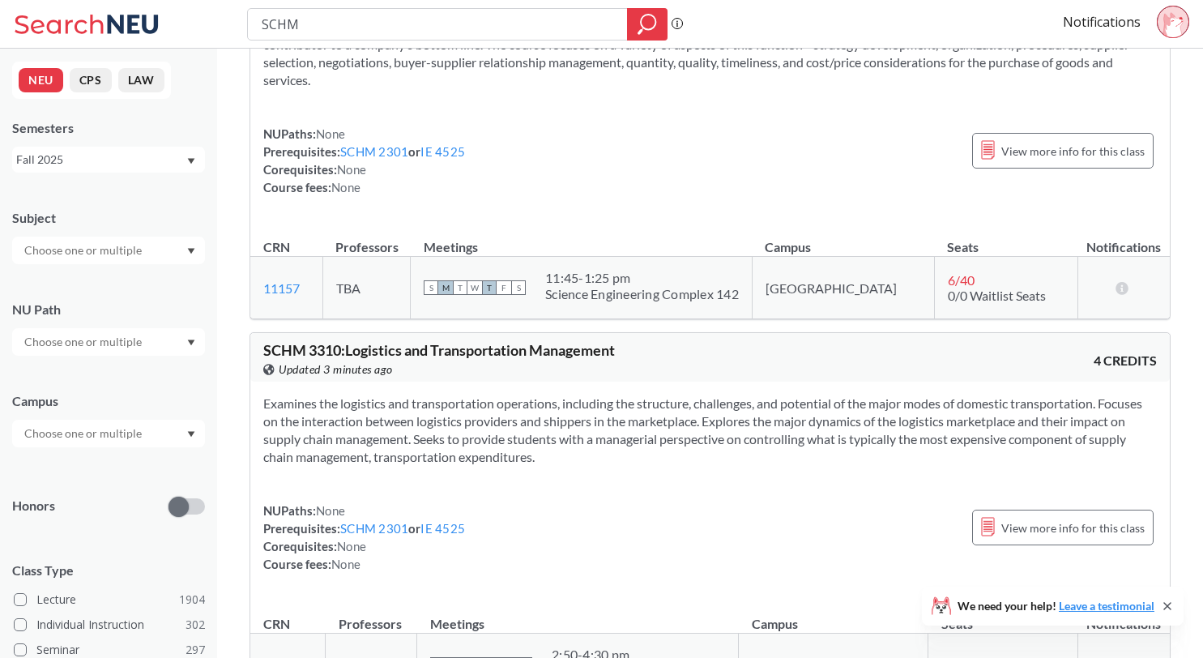
scroll to position [55, 0]
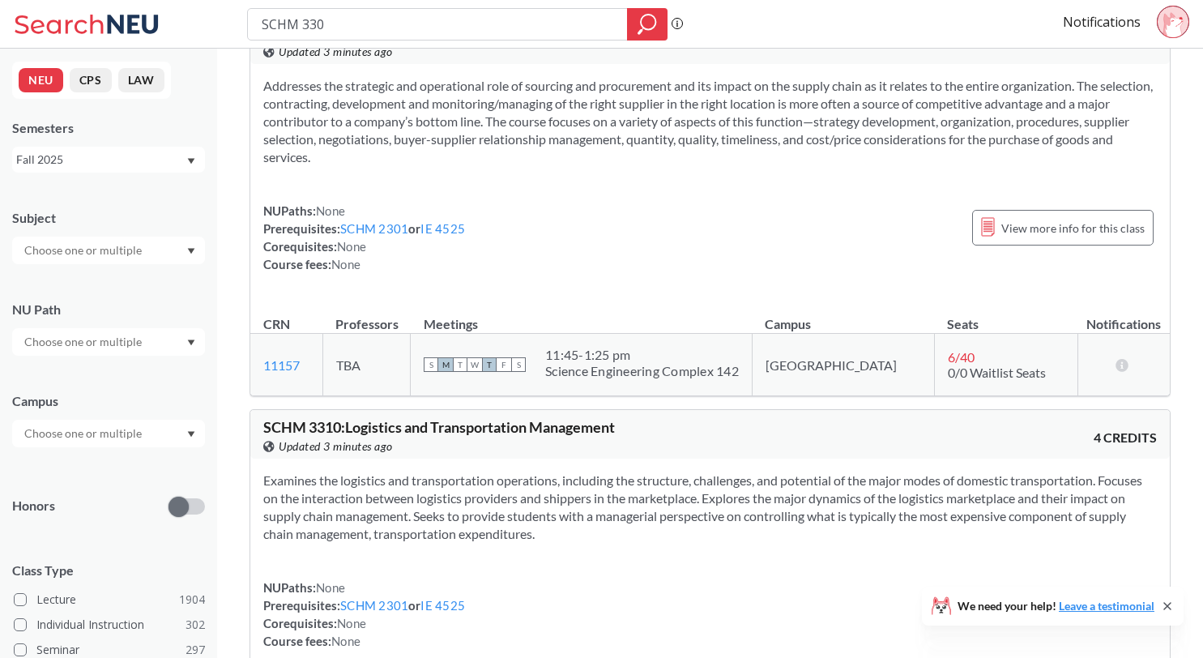
type input "SCHM 3301"
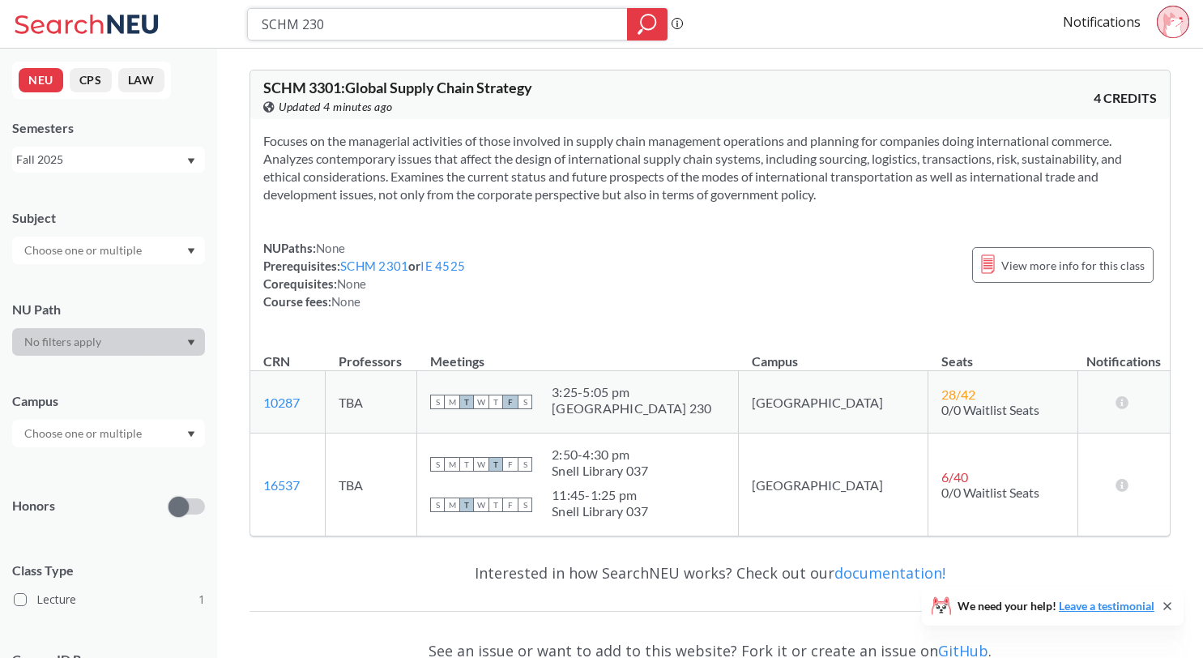
type input "SCHM 2301"
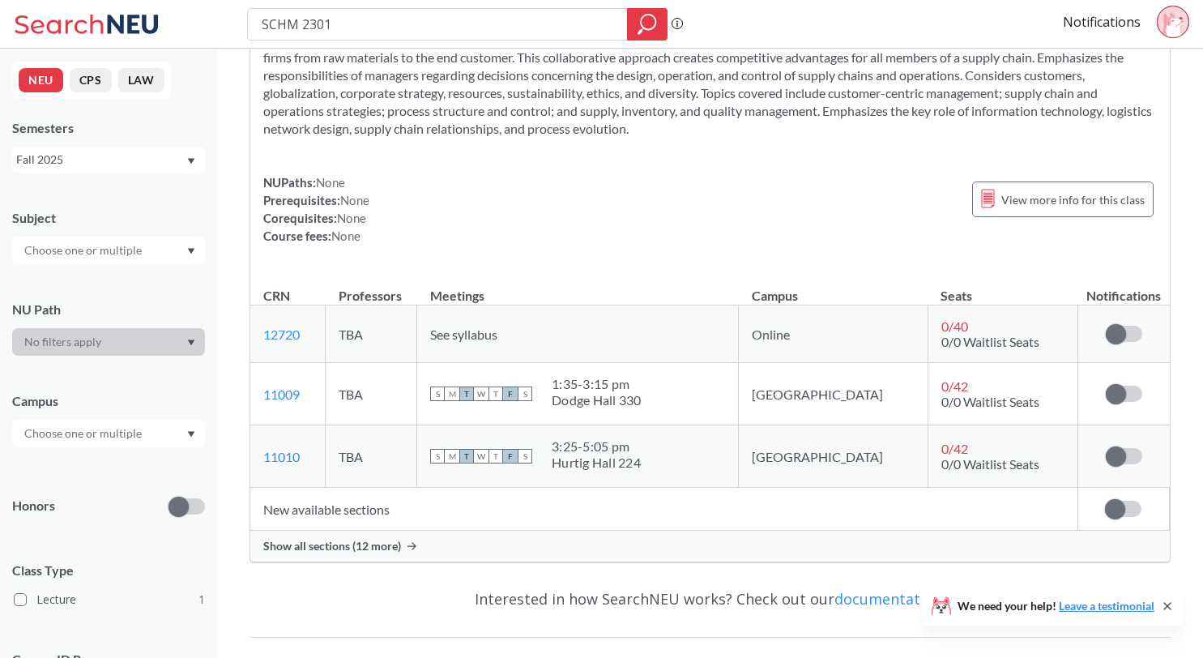
scroll to position [126, 0]
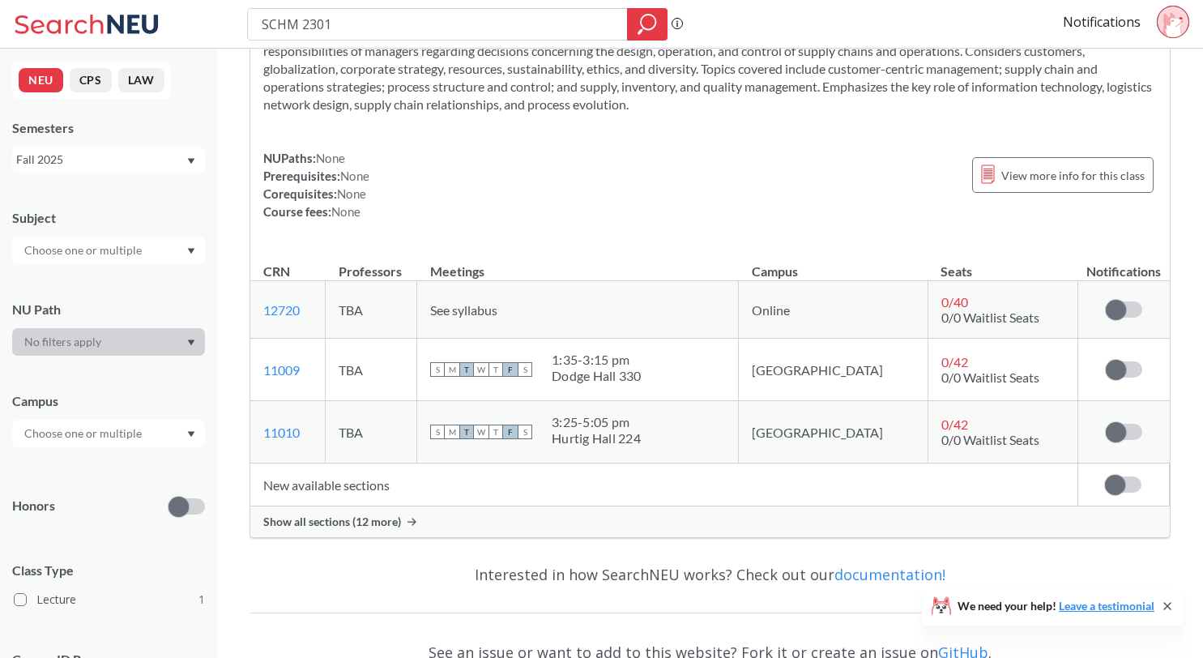
click at [399, 529] on div "Show all sections (12 more)" at bounding box center [709, 521] width 919 height 31
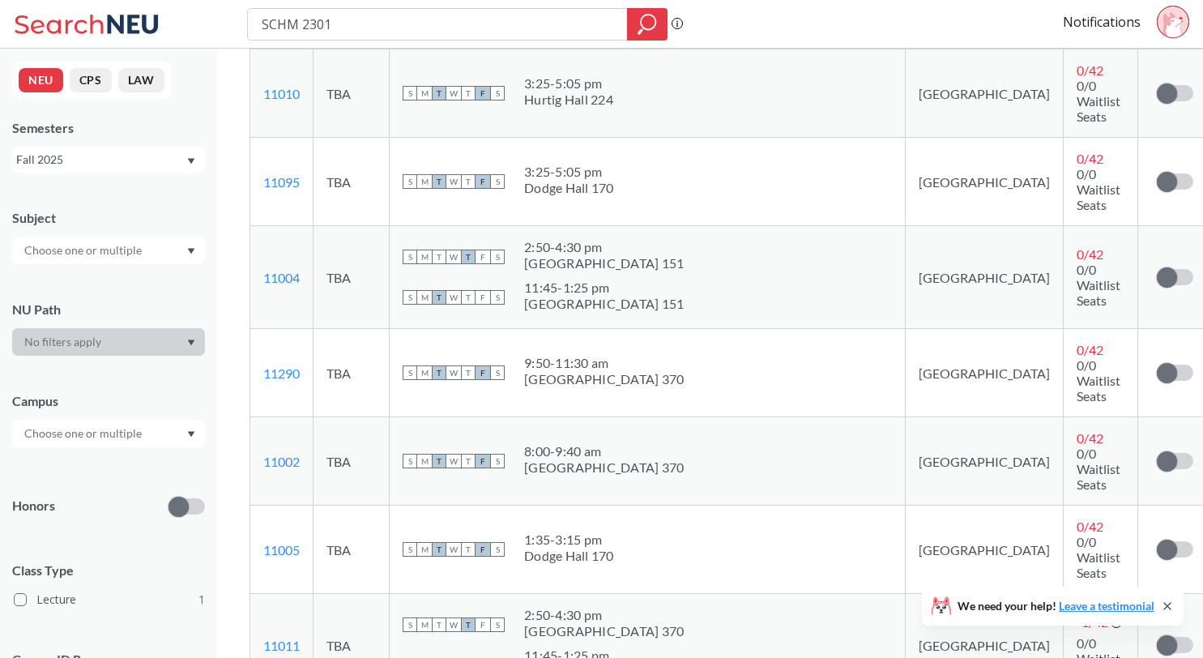
scroll to position [532, 0]
drag, startPoint x: 405, startPoint y: 33, endPoint x: 169, endPoint y: 2, distance: 237.8
click at [168, 5] on div "SCHM 2301 Phrase search guarantees the exact search appears in the results. Ex.…" at bounding box center [601, 24] width 1203 height 49
paste input "CLTR1120"
type input "CLTR1120"
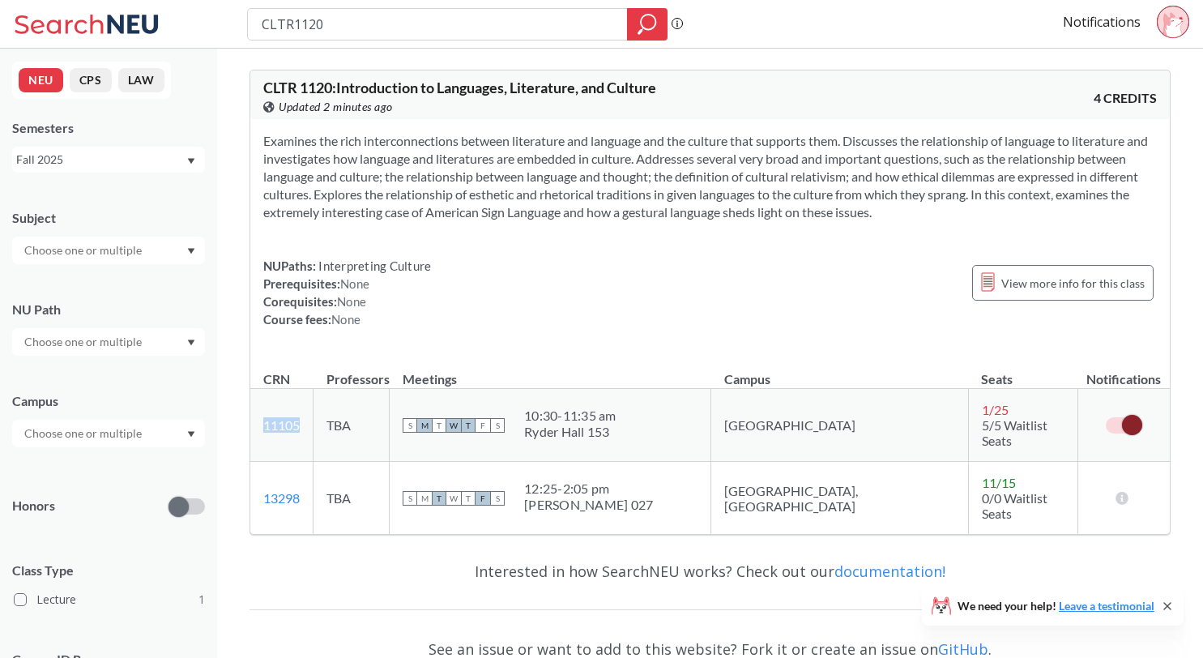
drag, startPoint x: 255, startPoint y: 422, endPoint x: 309, endPoint y: 422, distance: 54.3
click at [309, 422] on td "11105 View this section on Banner." at bounding box center [281, 425] width 63 height 73
click at [390, 415] on td "TBA" at bounding box center [351, 425] width 76 height 73
drag, startPoint x: 411, startPoint y: 23, endPoint x: 181, endPoint y: 11, distance: 230.3
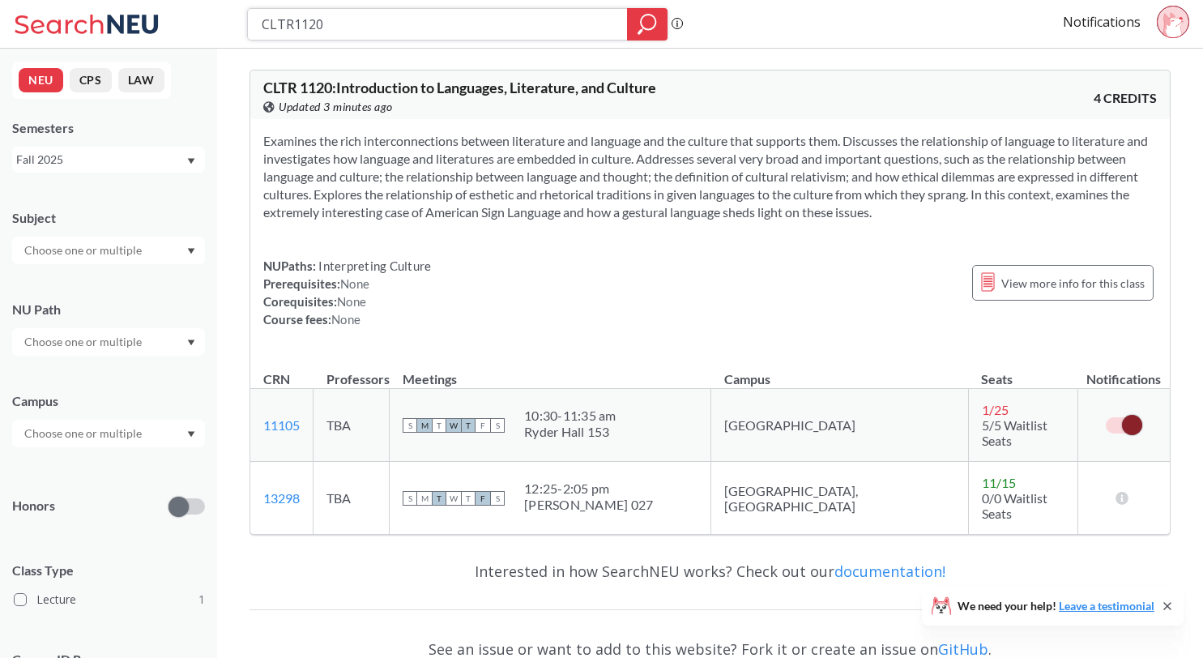
click at [181, 13] on div "CLTR1120 Phrase search guarantees the exact search appears in the results. Ex. …" at bounding box center [601, 24] width 1203 height 49
paste input "504"
type input "CLTR1504"
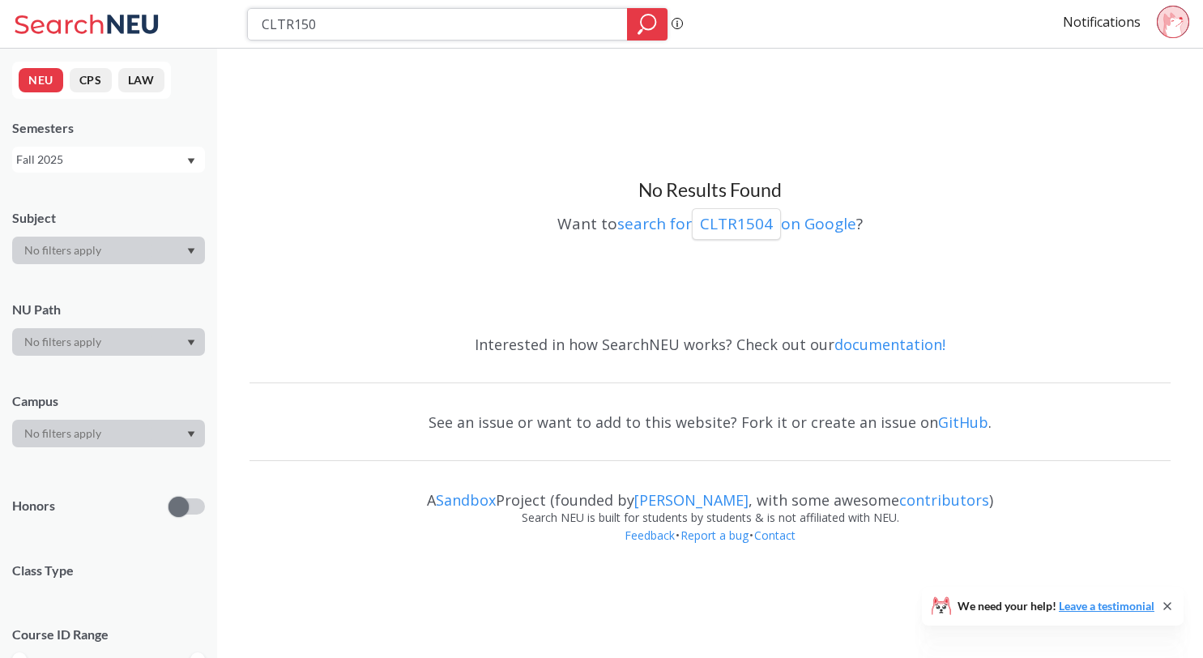
type input "CLTR1505"
type input "CLTR3240"
type input "CLTR3715"
type input "CLTR3720"
type input "CLTR3805"
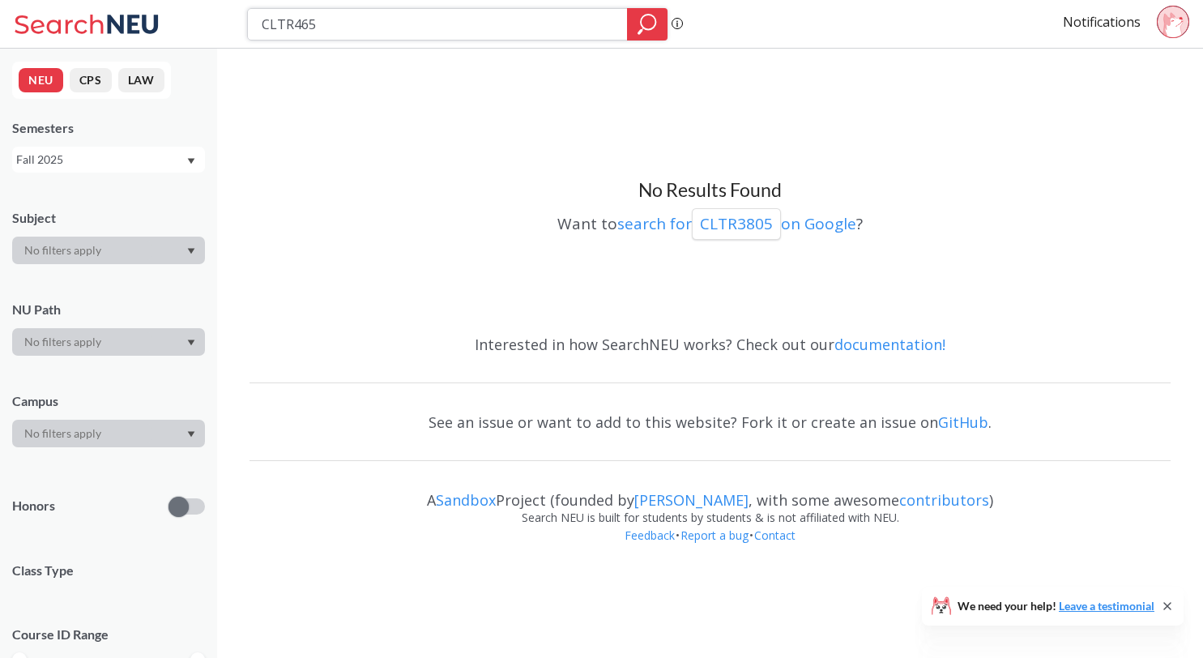
type input "CLTR4655"
type input "C"
click at [850, 2] on div "HIST Phrase search guarantees the exact search appears in the results. Ex. If y…" at bounding box center [601, 24] width 1203 height 49
click at [407, 22] on input "HIST" at bounding box center [438, 25] width 356 height 28
type input "HIST1187"
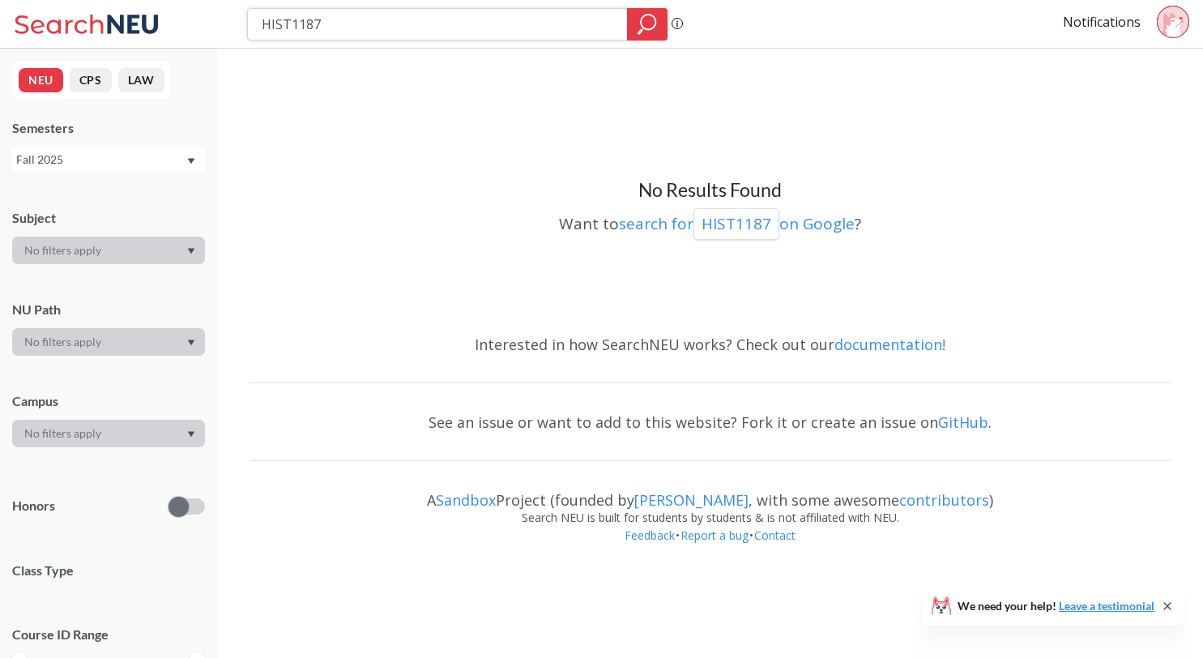
drag, startPoint x: 348, startPoint y: 32, endPoint x: 129, endPoint y: -12, distance: 223.8
click at [129, 2] on div "HIST1187 Phrase search guarantees the exact search appears in the results. Ex. …" at bounding box center [601, 24] width 1203 height 49
type input "LACS1220"
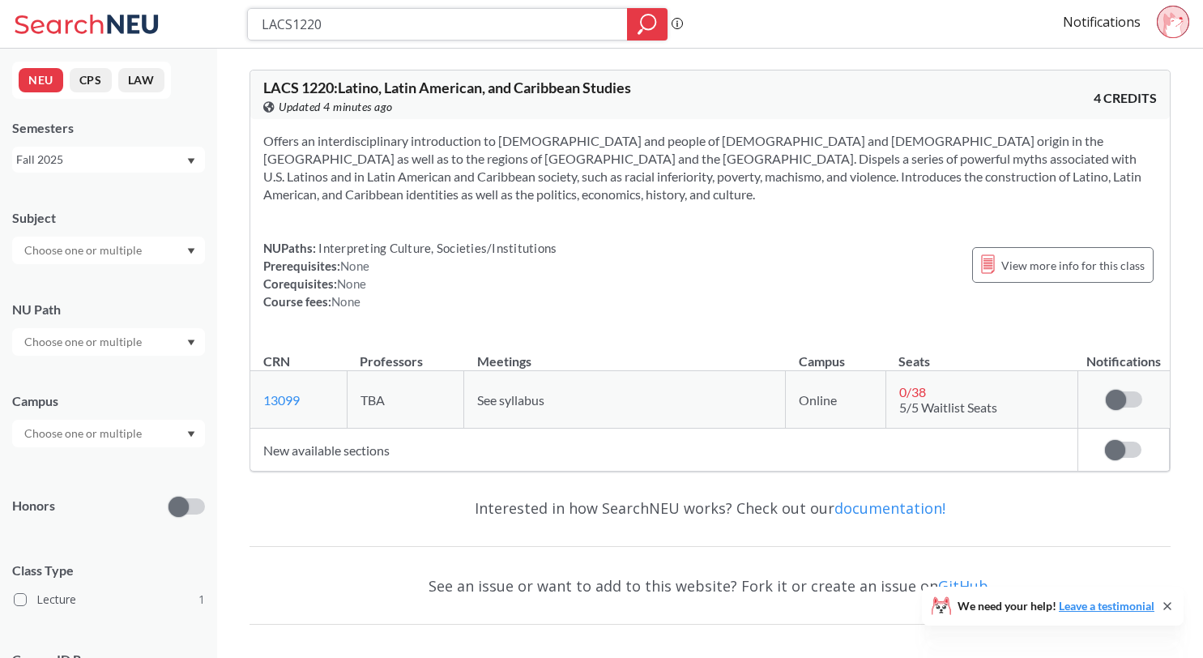
drag, startPoint x: 350, startPoint y: 40, endPoint x: 207, endPoint y: 2, distance: 147.7
click at [207, 3] on div "LACS1220 Phrase search guarantees the exact search appears in the results. Ex. …" at bounding box center [601, 24] width 1203 height 49
paste input "SPNS290"
type input "SPNS2900"
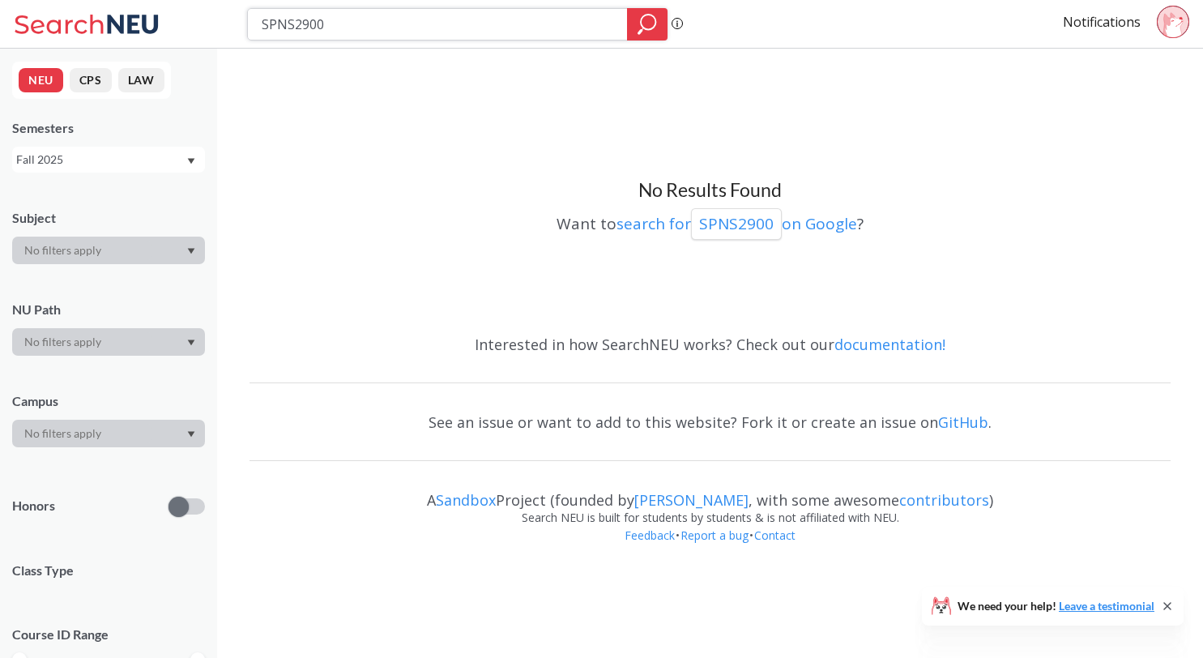
drag, startPoint x: 326, startPoint y: 20, endPoint x: 148, endPoint y: 16, distance: 178.2
click at [148, 16] on div "SPNS2900 Phrase search guarantees the exact search appears in the results. Ex. …" at bounding box center [601, 24] width 1203 height 49
paste input "3102"
type input "SPNS3102"
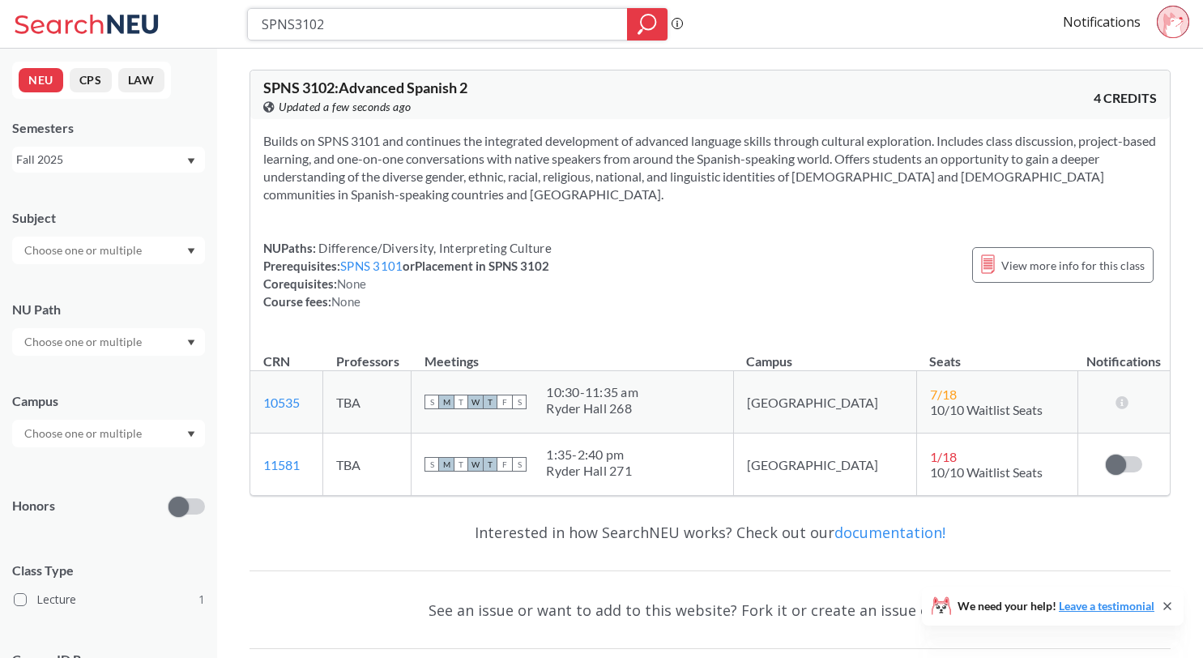
drag, startPoint x: 376, startPoint y: 21, endPoint x: 121, endPoint y: 8, distance: 255.4
click at [121, 8] on div "SPNS3102 Phrase search guarantees the exact search appears in the results. Ex. …" at bounding box center [601, 24] width 1203 height 49
paste input "ACCT3401"
type input "ACCT3401"
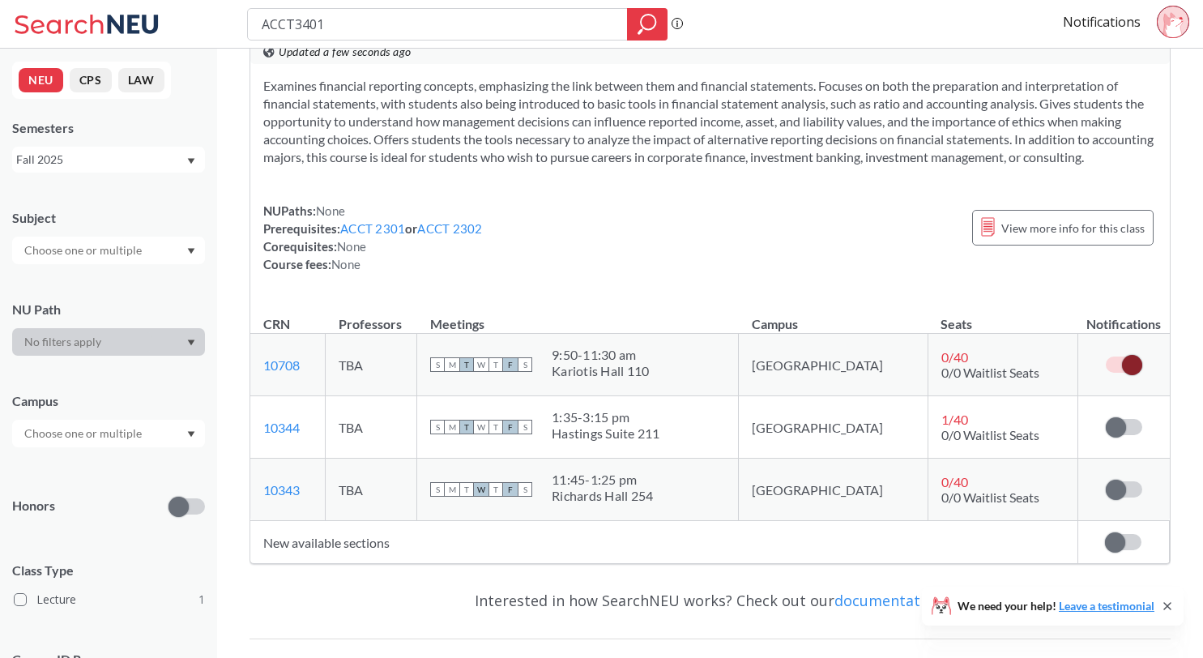
scroll to position [81, 0]
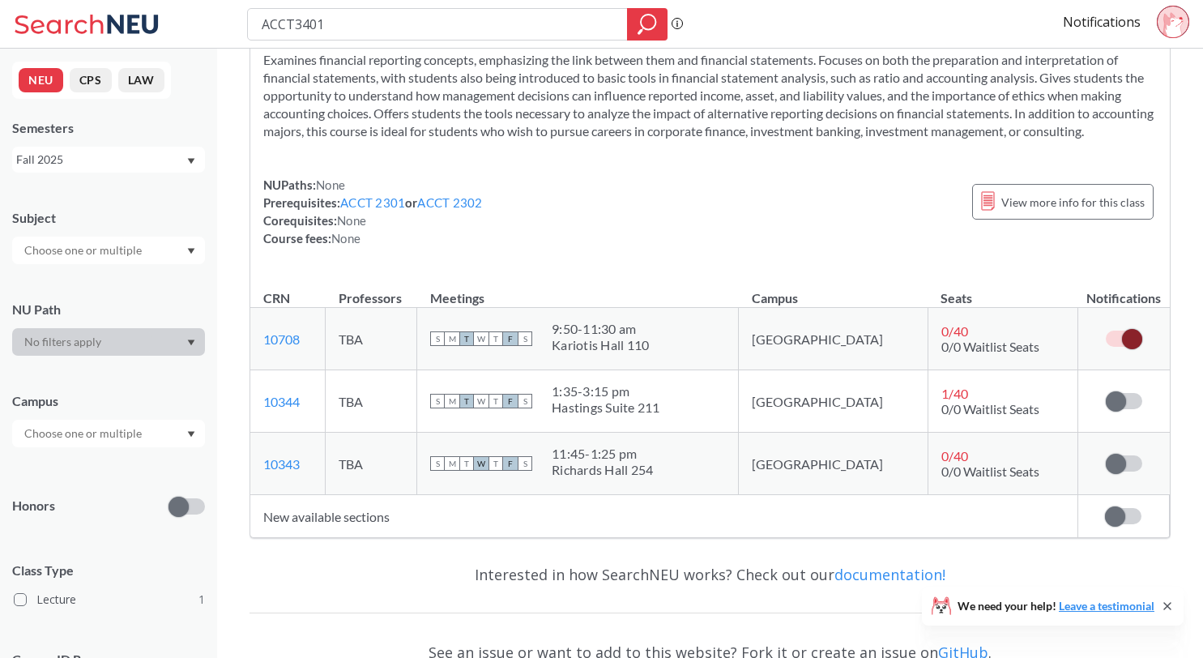
click at [643, 415] on div "Hastings Suite 211" at bounding box center [605, 407] width 109 height 16
drag, startPoint x: 312, startPoint y: 421, endPoint x: 283, endPoint y: 426, distance: 29.6
click at [283, 426] on td "10344 View this section on Banner." at bounding box center [287, 401] width 75 height 62
click at [326, 426] on td "10344 View this section on Banner." at bounding box center [287, 401] width 75 height 62
copy link "10344"
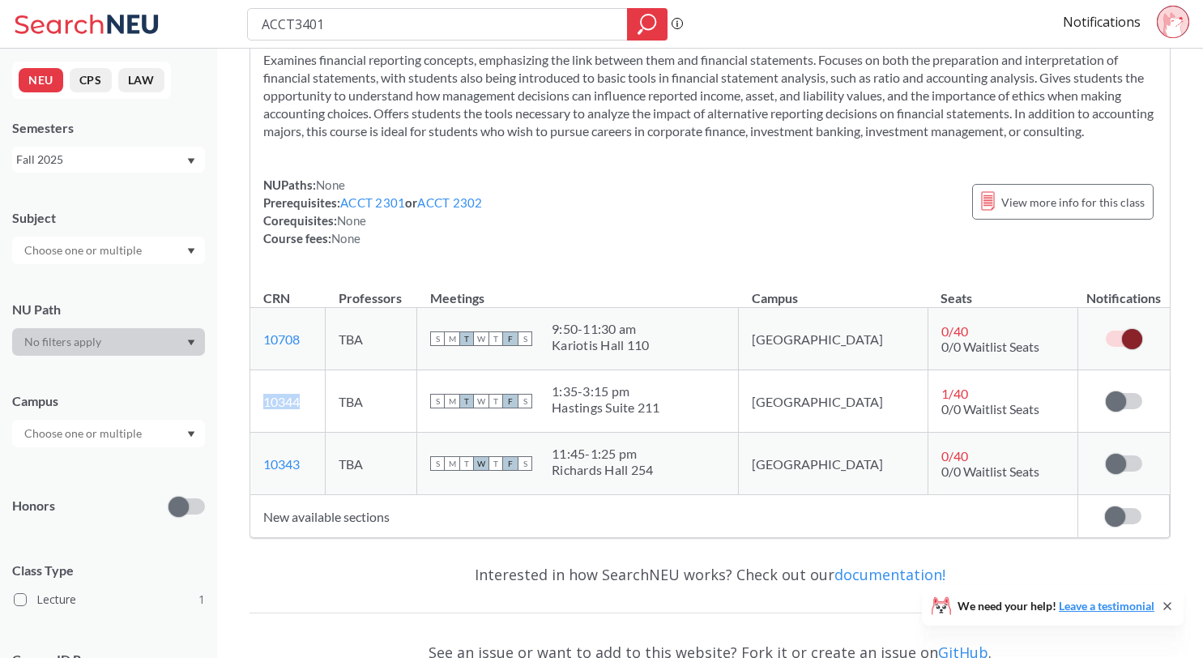
drag, startPoint x: 325, startPoint y: 419, endPoint x: 259, endPoint y: 424, distance: 65.8
click at [259, 422] on td "10344 View this section on Banner." at bounding box center [287, 401] width 75 height 62
drag, startPoint x: 496, startPoint y: 19, endPoint x: 160, endPoint y: 14, distance: 336.9
click at [160, 14] on div "ACCT3401 Phrase search guarantees the exact search appears in the results. Ex. …" at bounding box center [601, 24] width 1203 height 49
paste input "MGSC23"
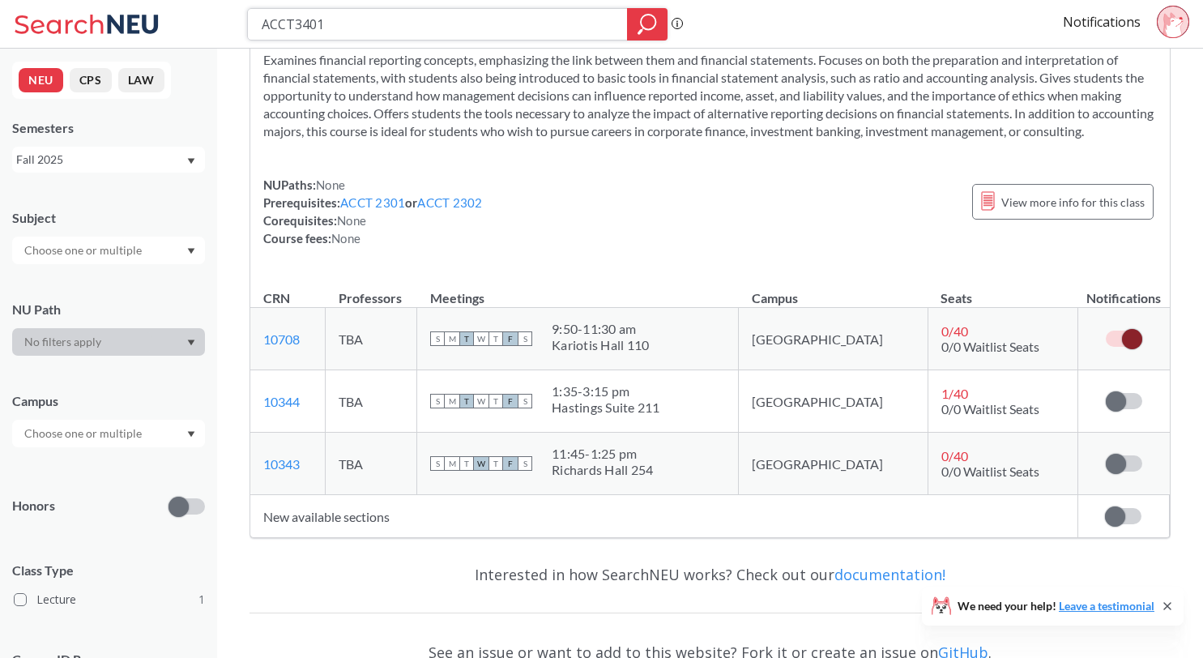
type input "MGSC2301"
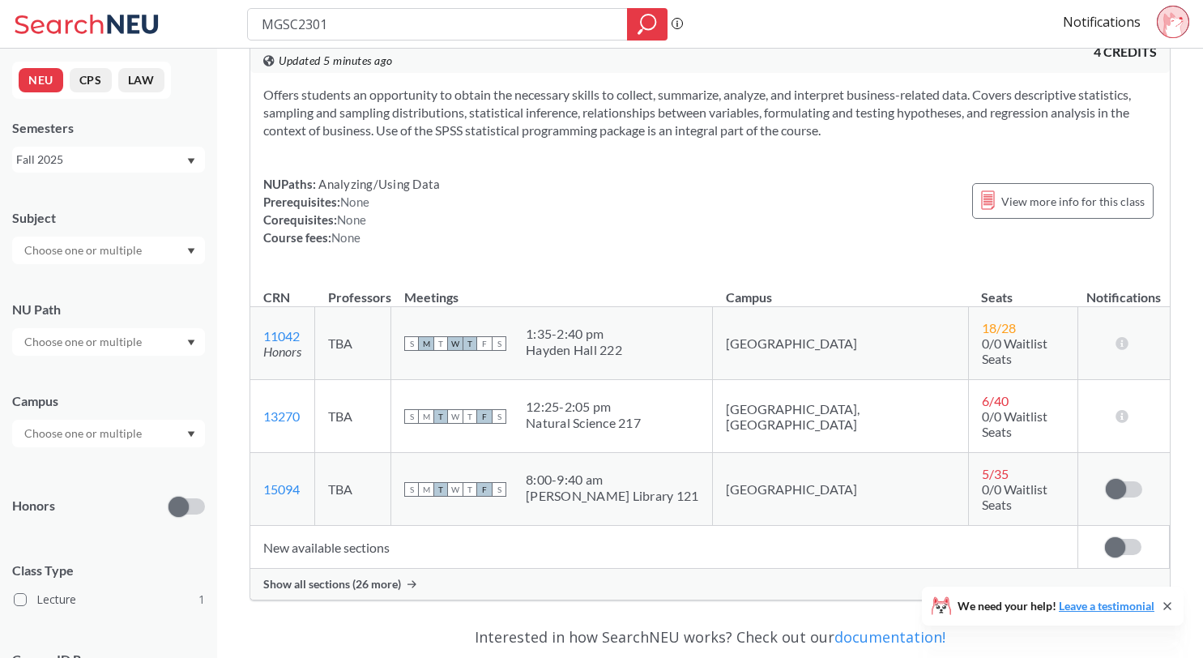
scroll to position [54, 0]
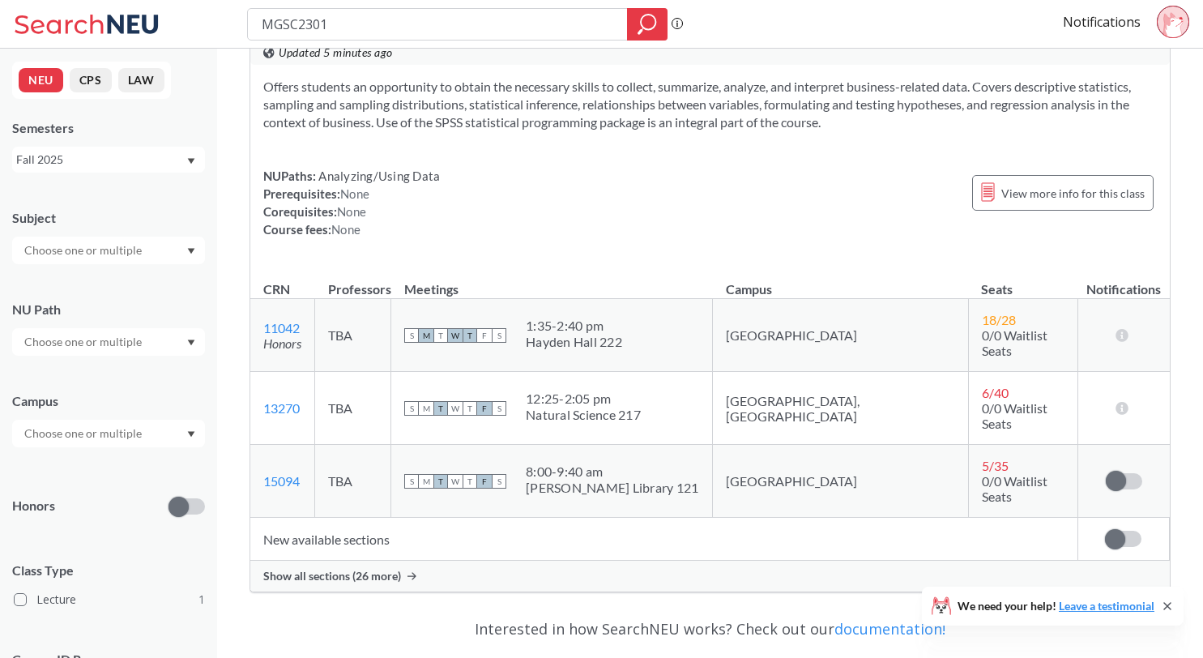
click at [387, 568] on span "Show all sections (26 more)" at bounding box center [332, 575] width 138 height 15
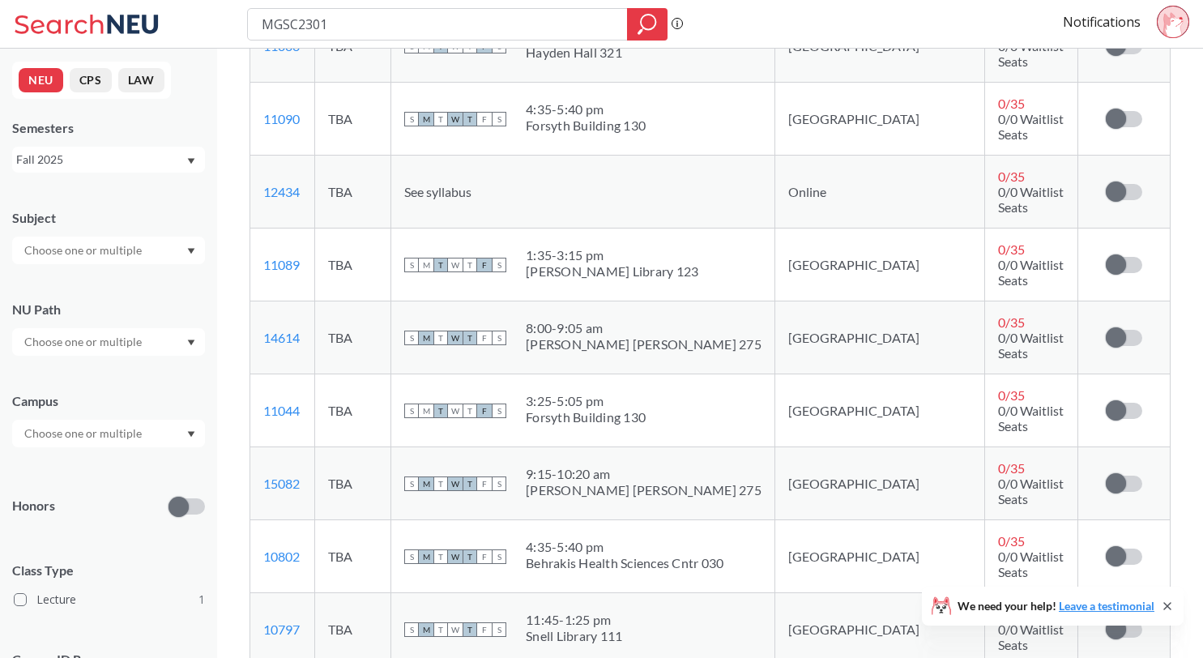
scroll to position [1220, 0]
